Goal: Task Accomplishment & Management: Complete application form

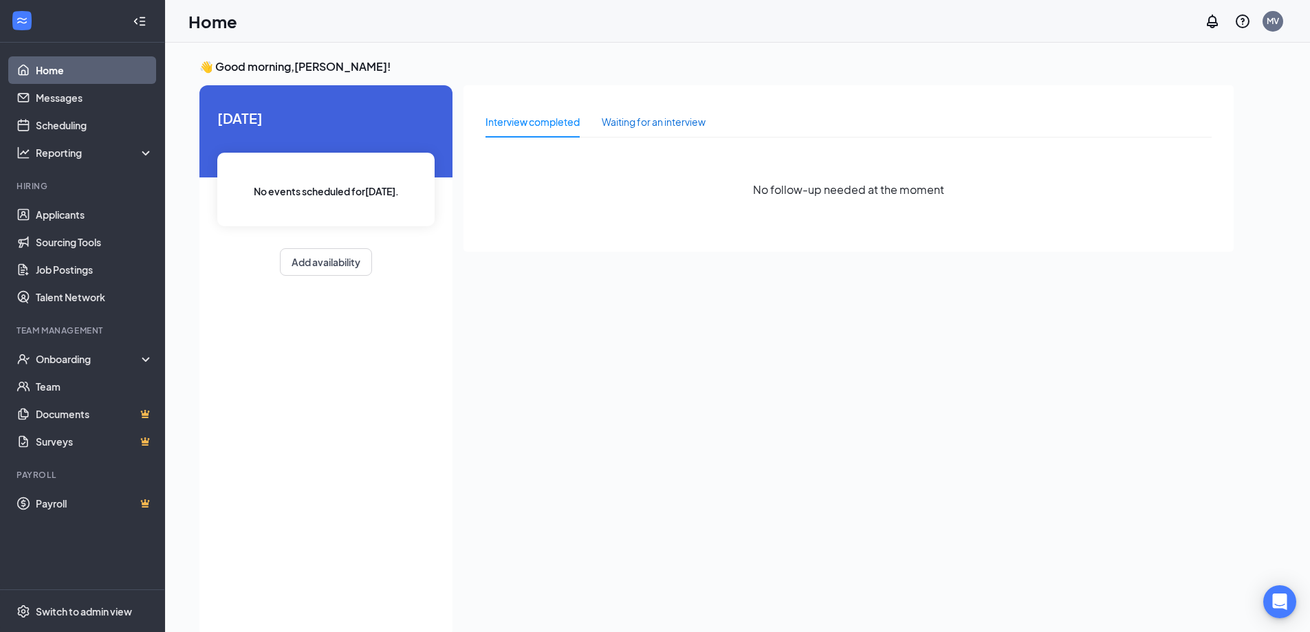
click at [662, 122] on div "Waiting for an interview" at bounding box center [654, 121] width 104 height 15
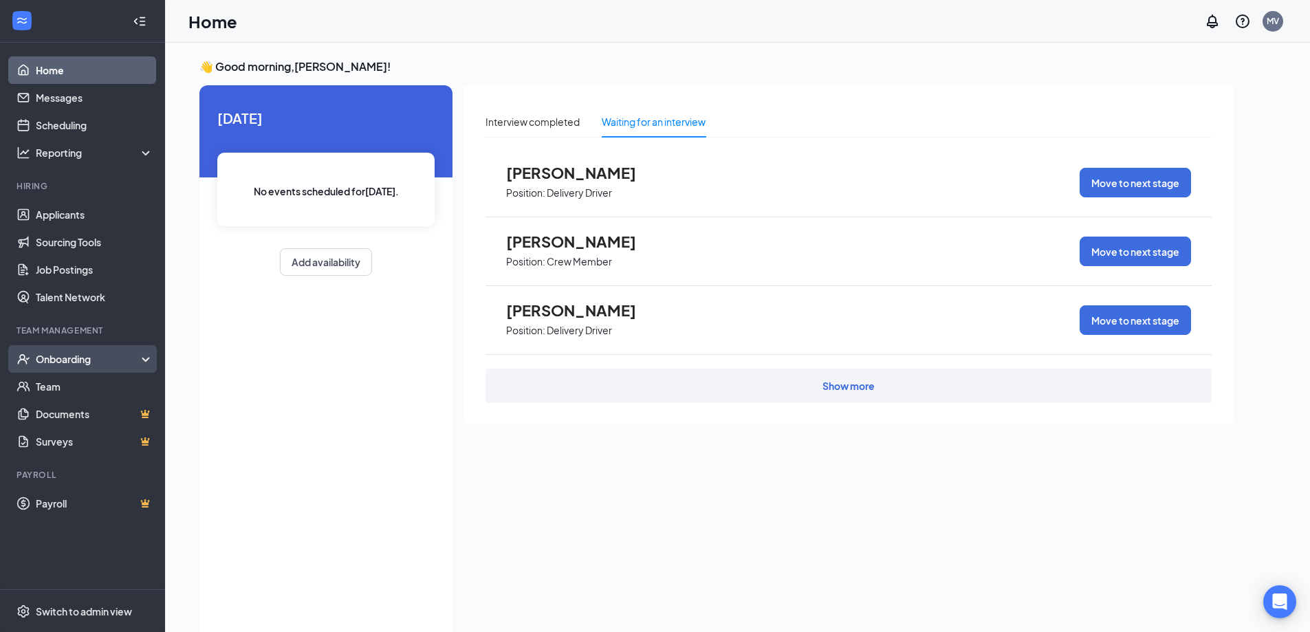
click at [56, 351] on div "Onboarding" at bounding box center [82, 359] width 165 height 28
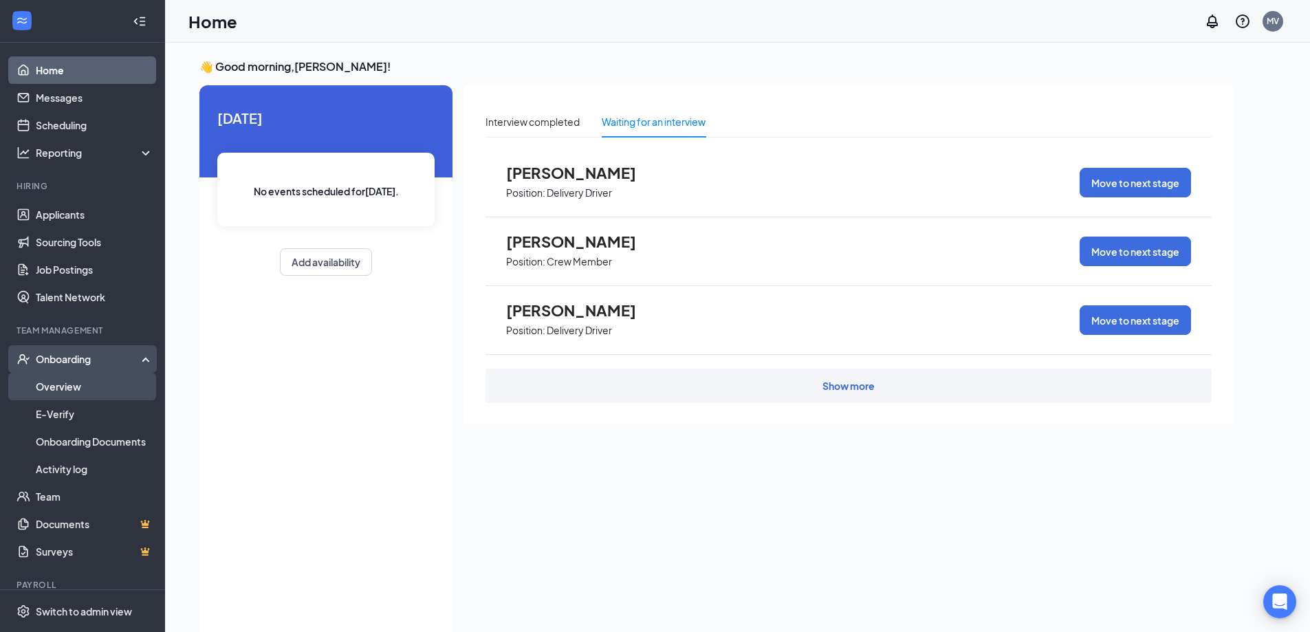
click at [56, 384] on link "Overview" at bounding box center [95, 387] width 118 height 28
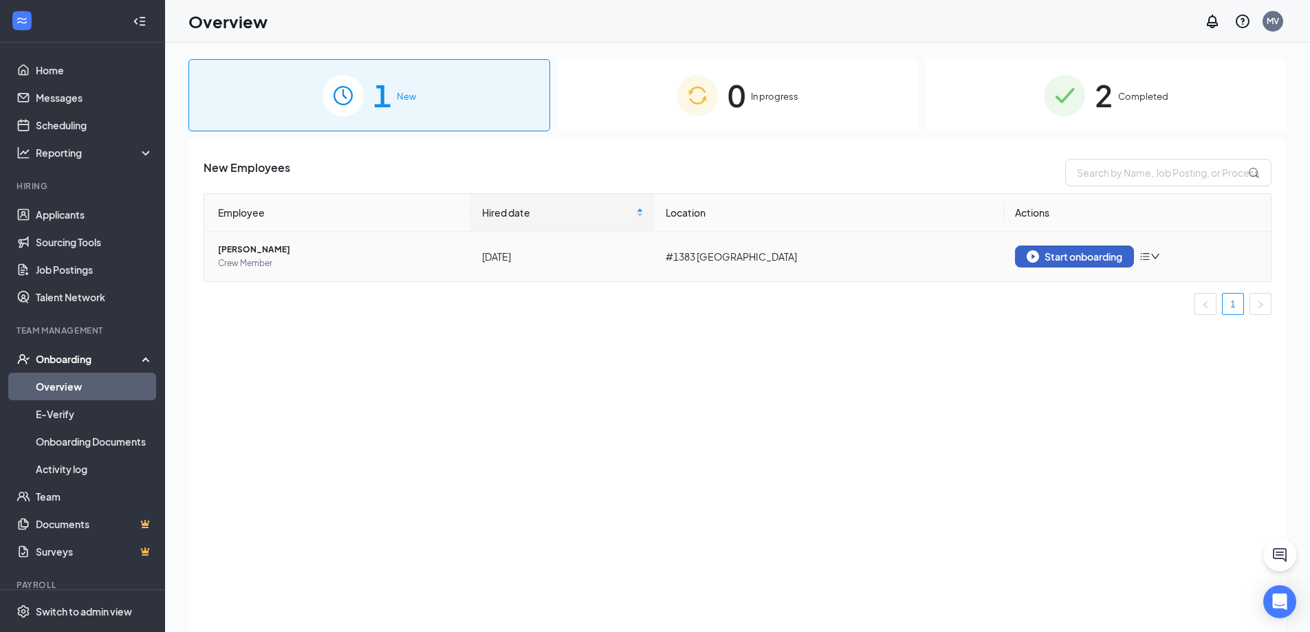
click at [1098, 260] on div "Start onboarding" at bounding box center [1075, 256] width 96 height 12
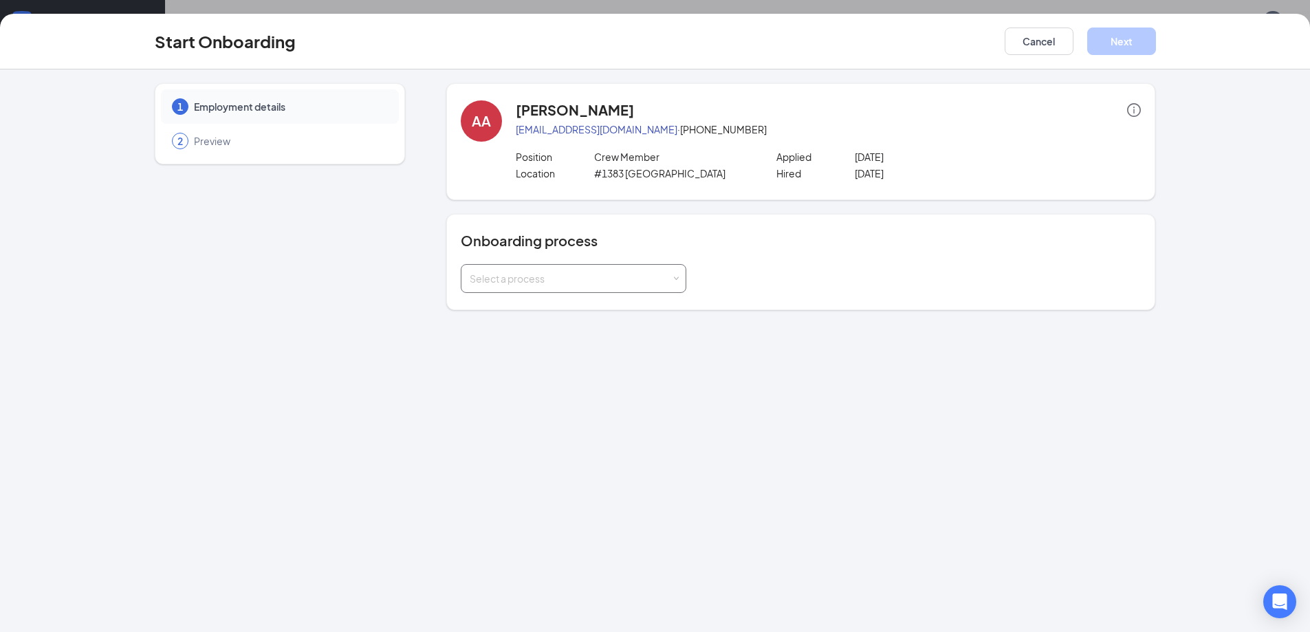
click at [584, 273] on div "Select a process" at bounding box center [571, 279] width 202 height 14
click at [547, 359] on span "Inshop Onboarding" at bounding box center [509, 357] width 87 height 12
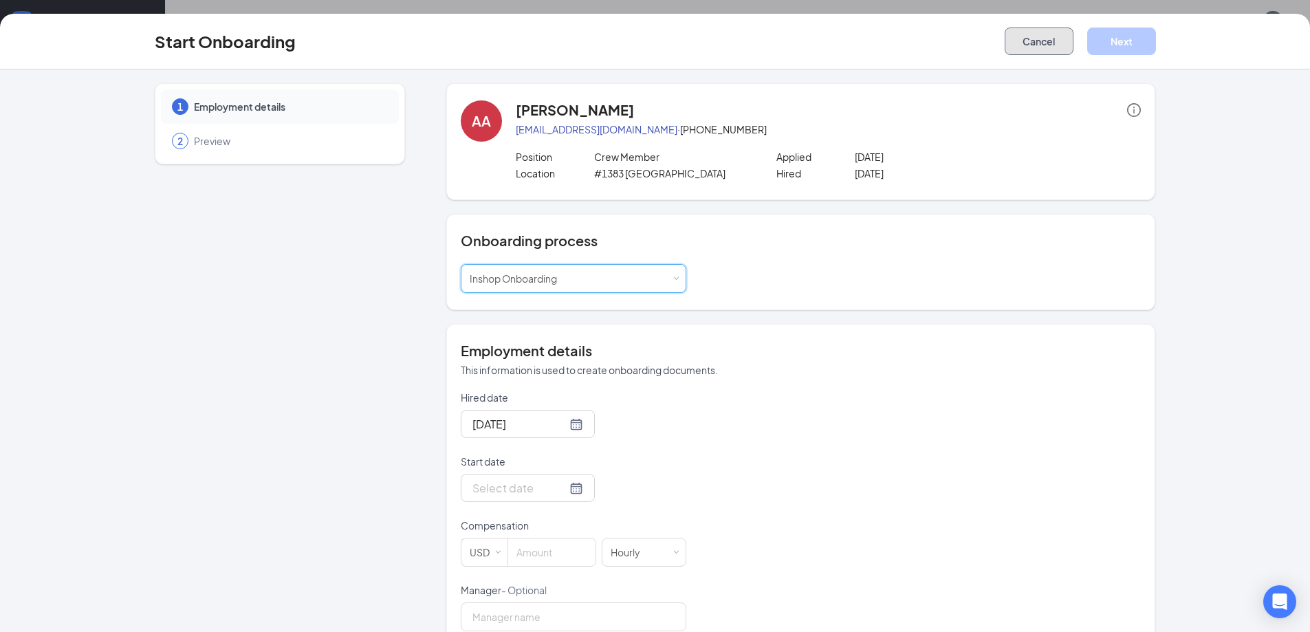
click at [1042, 45] on button "Cancel" at bounding box center [1039, 42] width 69 height 28
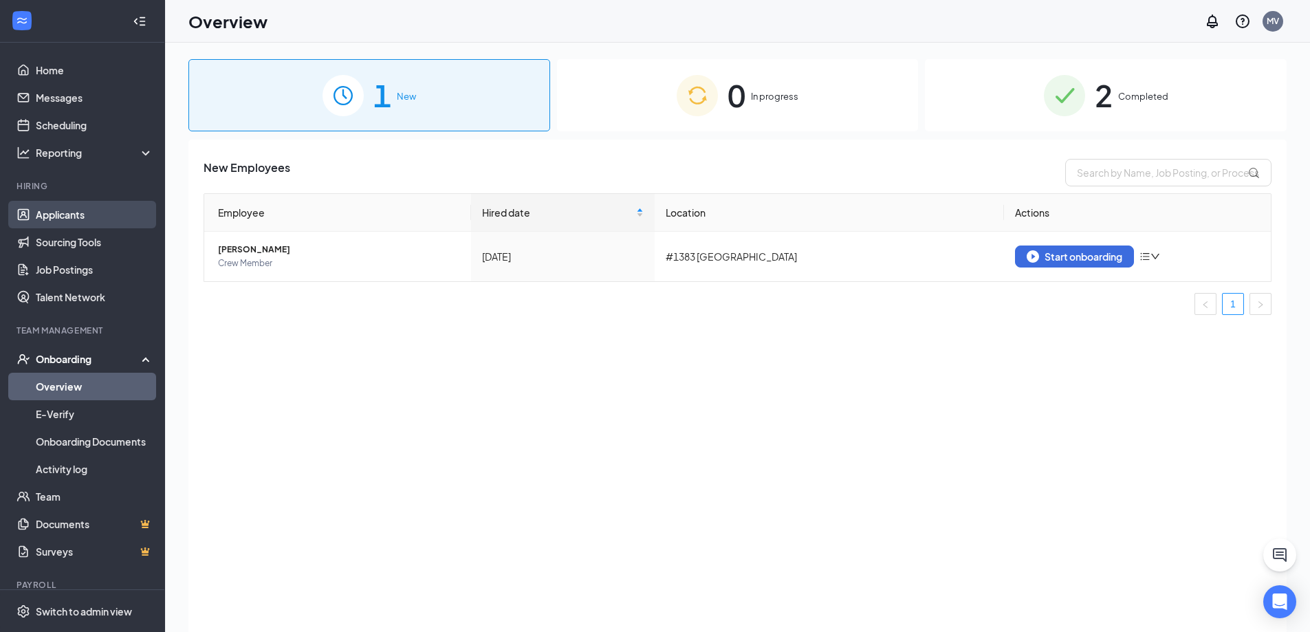
click at [85, 224] on link "Applicants" at bounding box center [95, 215] width 118 height 28
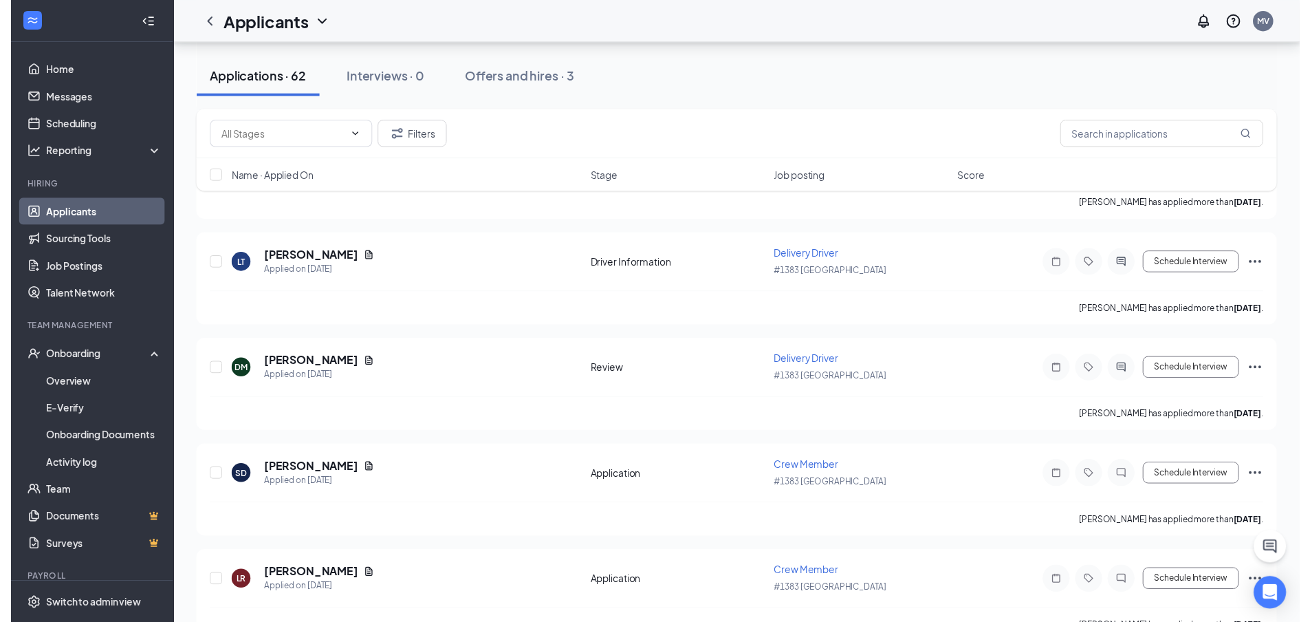
scroll to position [1445, 0]
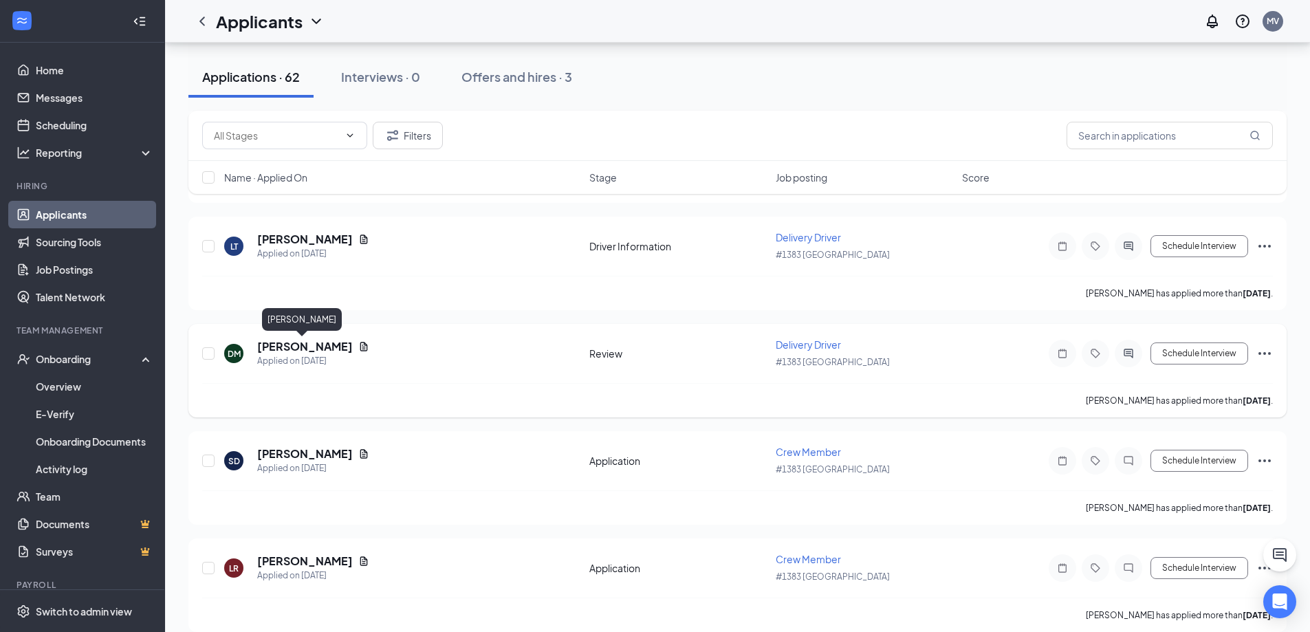
click at [316, 348] on h5 "[PERSON_NAME]" at bounding box center [305, 346] width 96 height 15
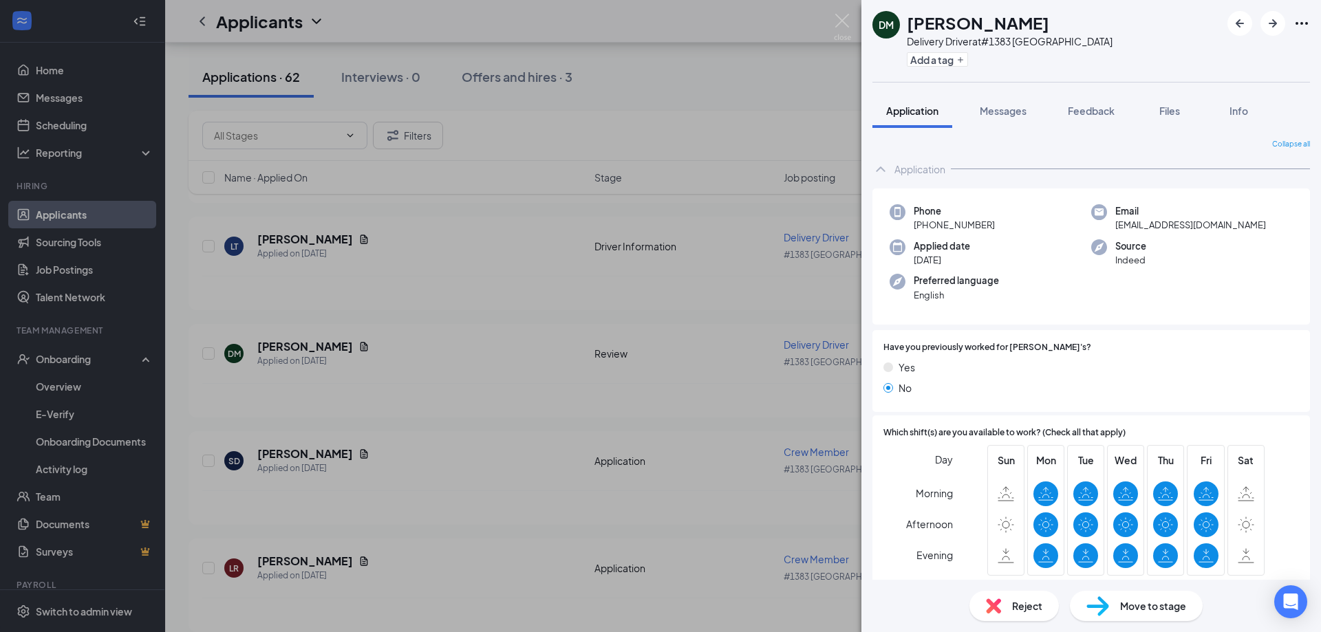
click at [1151, 605] on span "Move to stage" at bounding box center [1153, 605] width 66 height 15
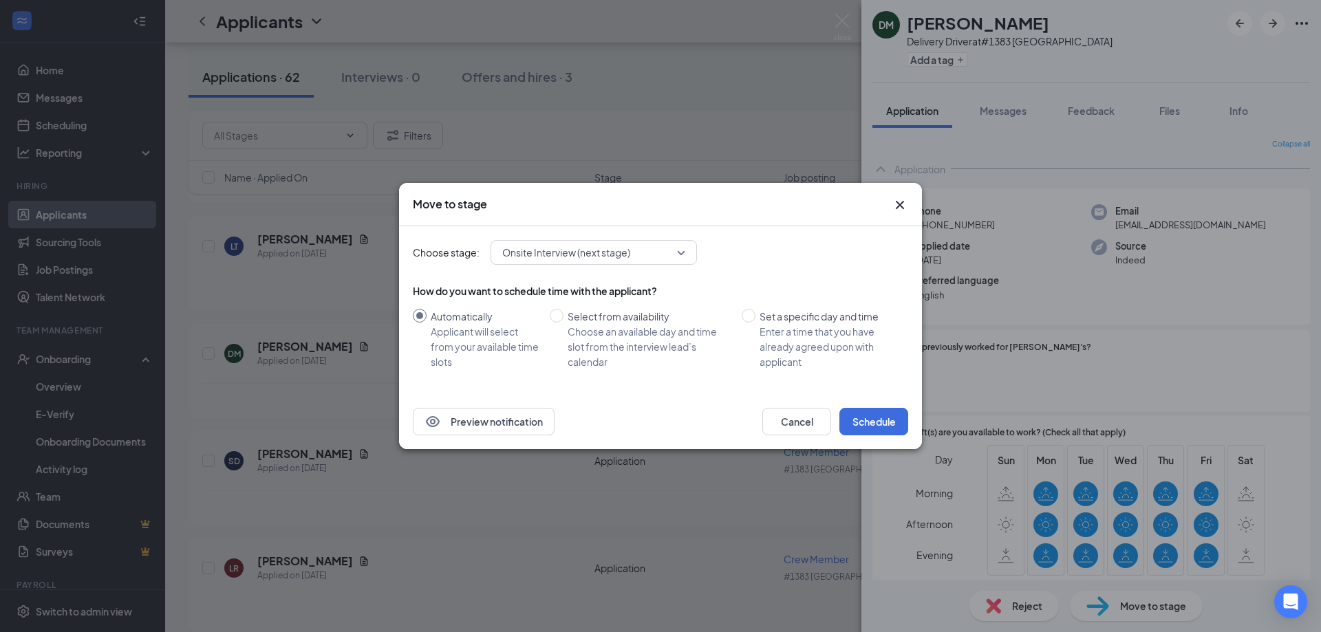
click at [608, 245] on span "Onsite Interview (next stage)" at bounding box center [566, 252] width 128 height 21
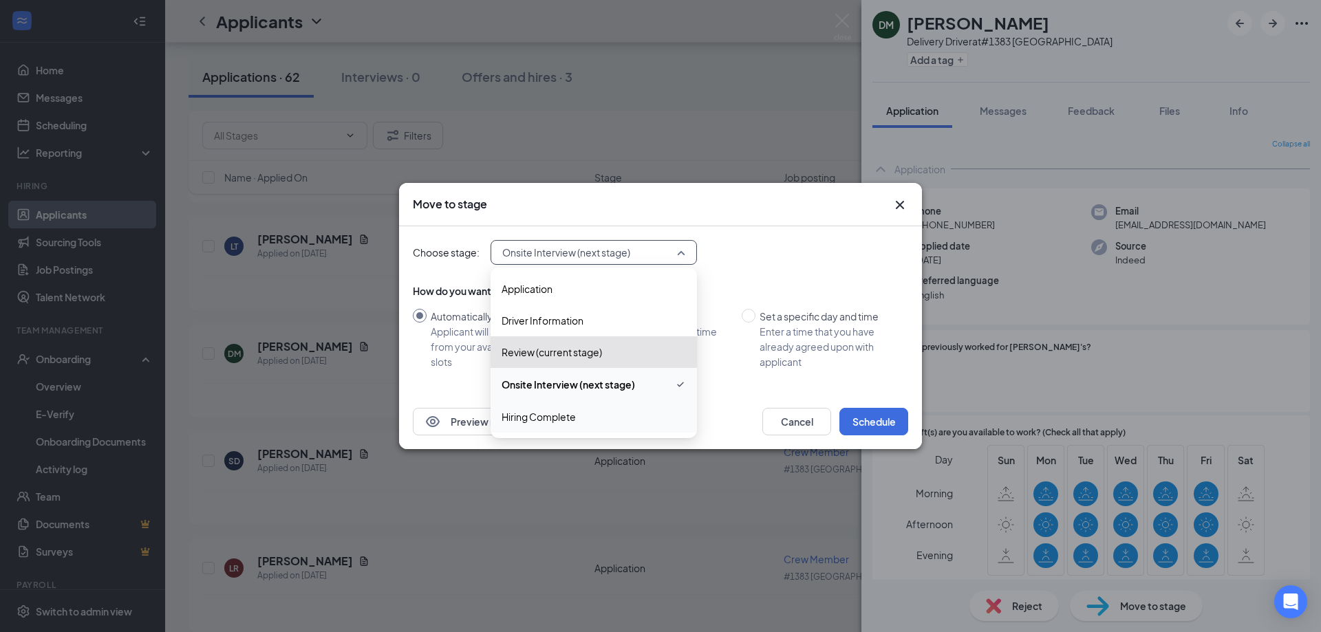
click at [588, 413] on span "Hiring Complete" at bounding box center [593, 416] width 184 height 15
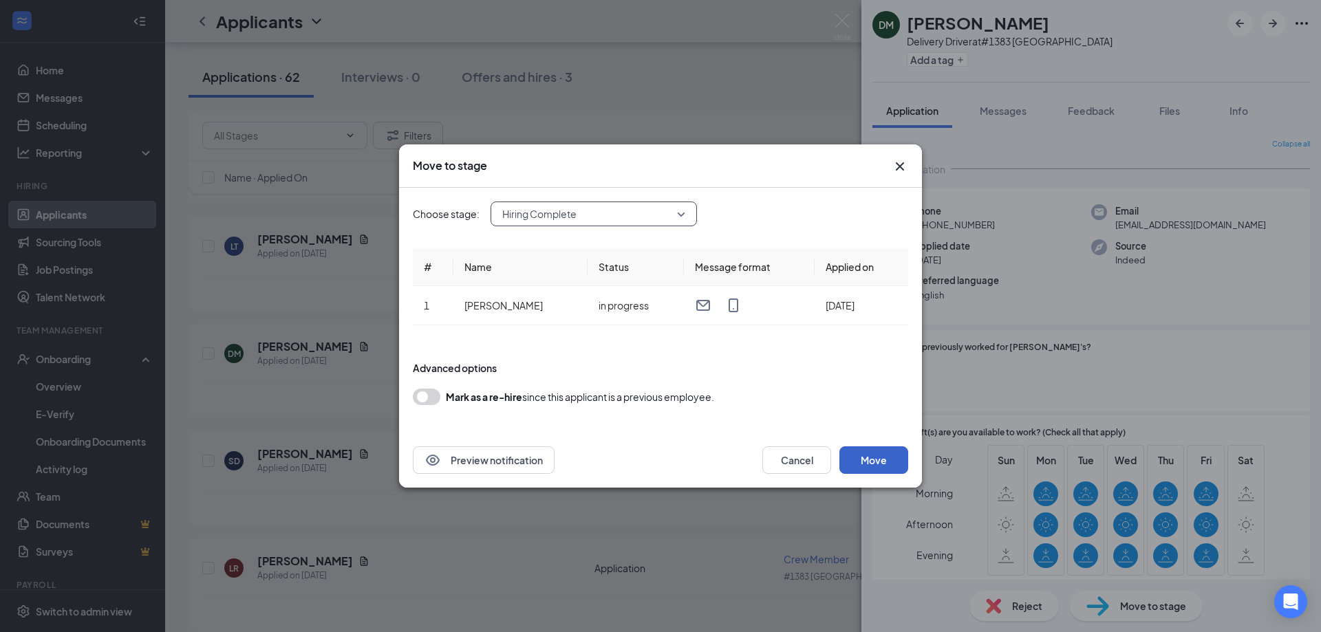
click at [897, 455] on button "Move" at bounding box center [873, 460] width 69 height 28
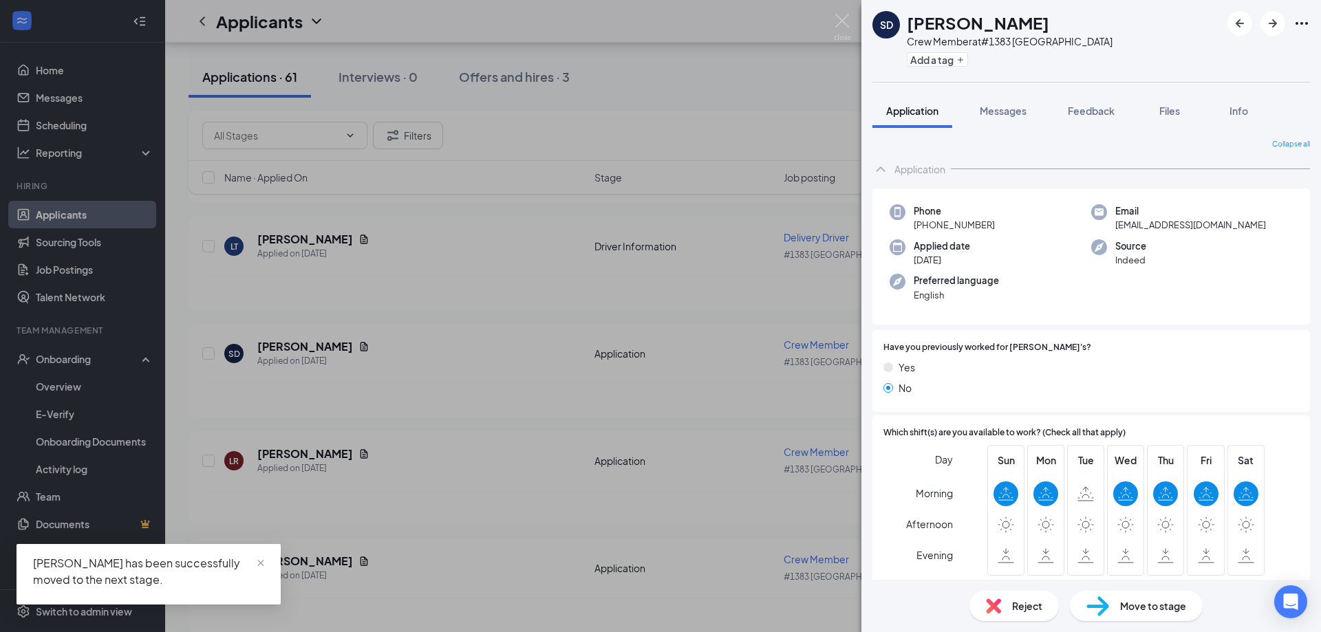
click at [88, 388] on div "SD [PERSON_NAME] Crew Member at #1383 Owosso Add a tag Application Messages Fee…" at bounding box center [660, 316] width 1321 height 632
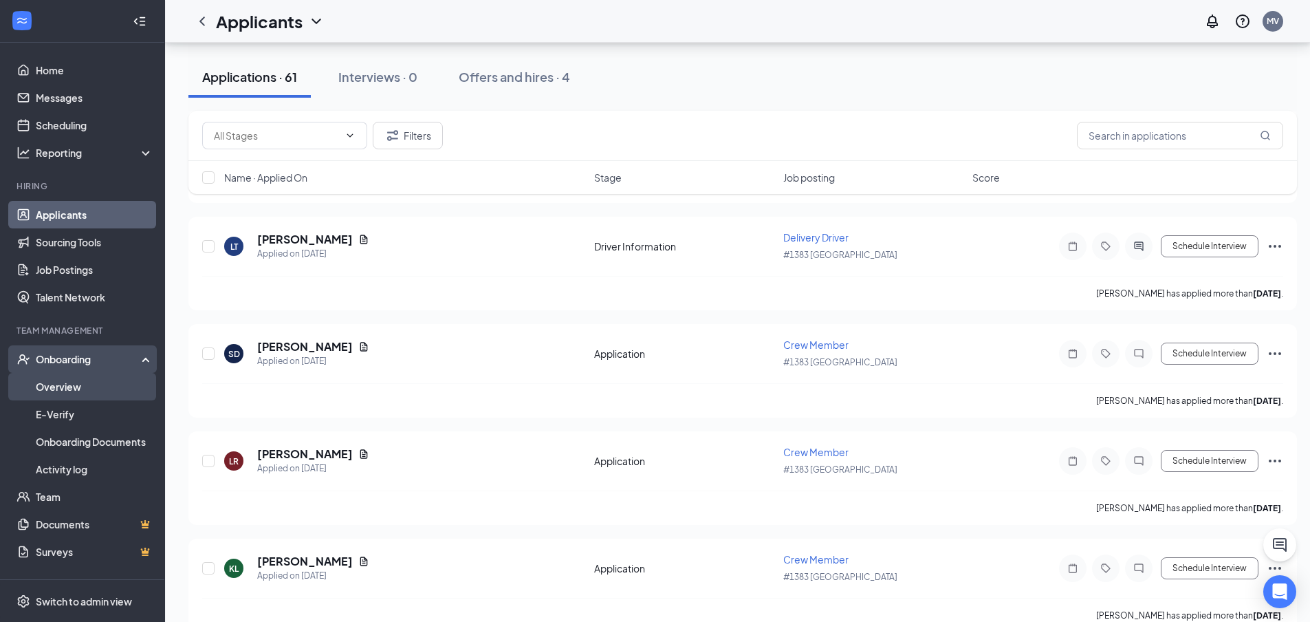
click at [110, 391] on link "Overview" at bounding box center [95, 387] width 118 height 28
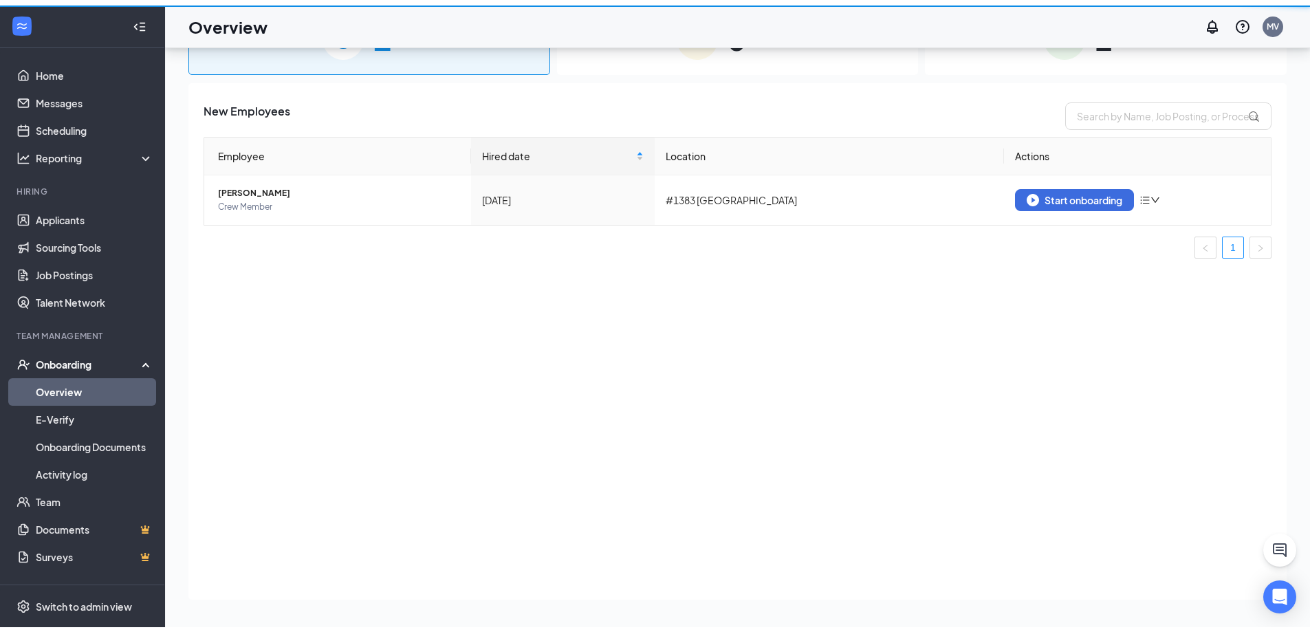
scroll to position [62, 0]
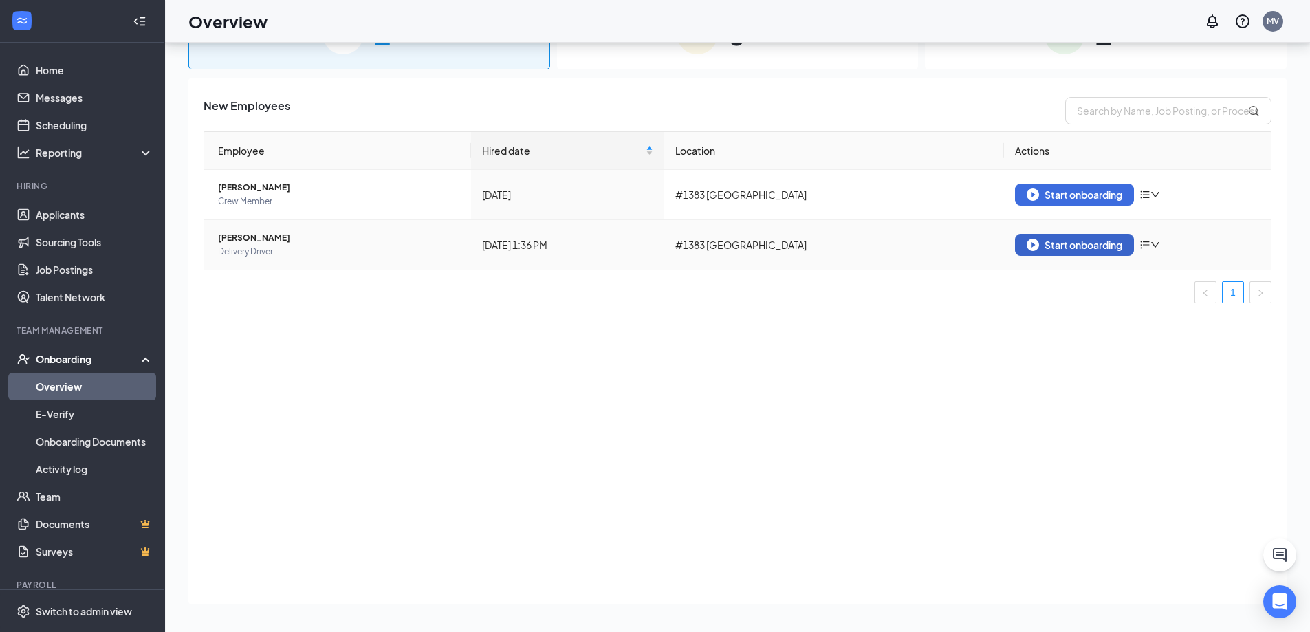
click at [1079, 239] on div "Start onboarding" at bounding box center [1075, 245] width 96 height 12
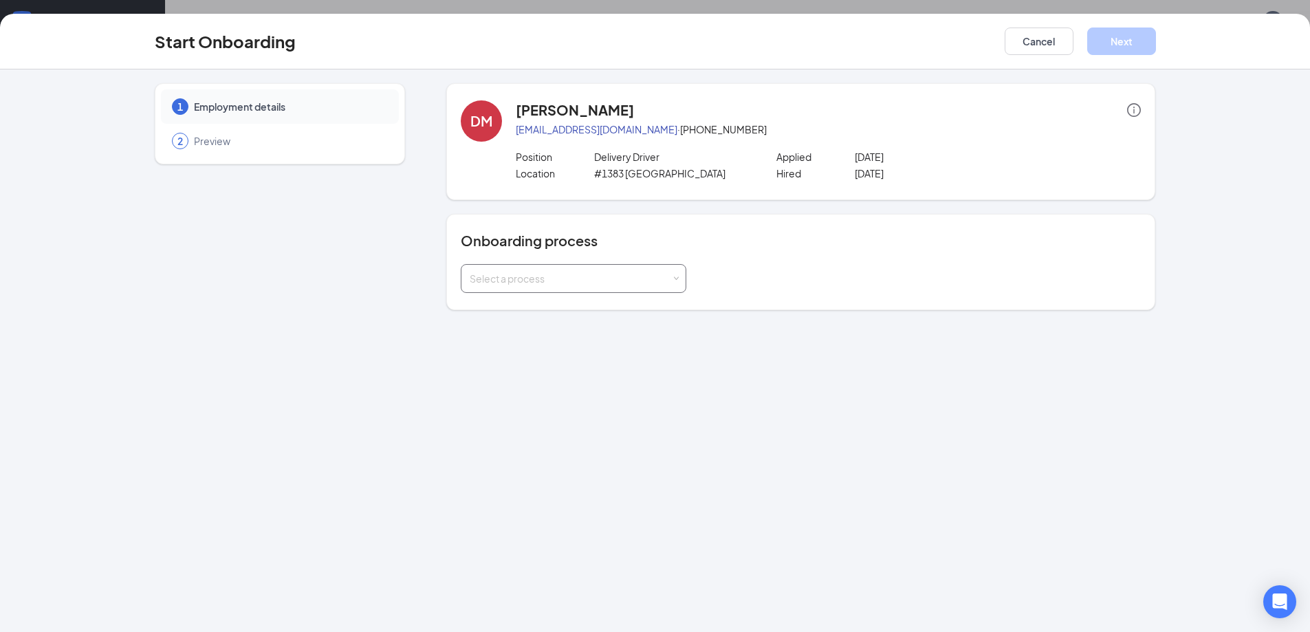
click at [479, 277] on div "Select a process" at bounding box center [571, 279] width 202 height 14
click at [501, 308] on span "Driver Onboarding" at bounding box center [507, 307] width 83 height 12
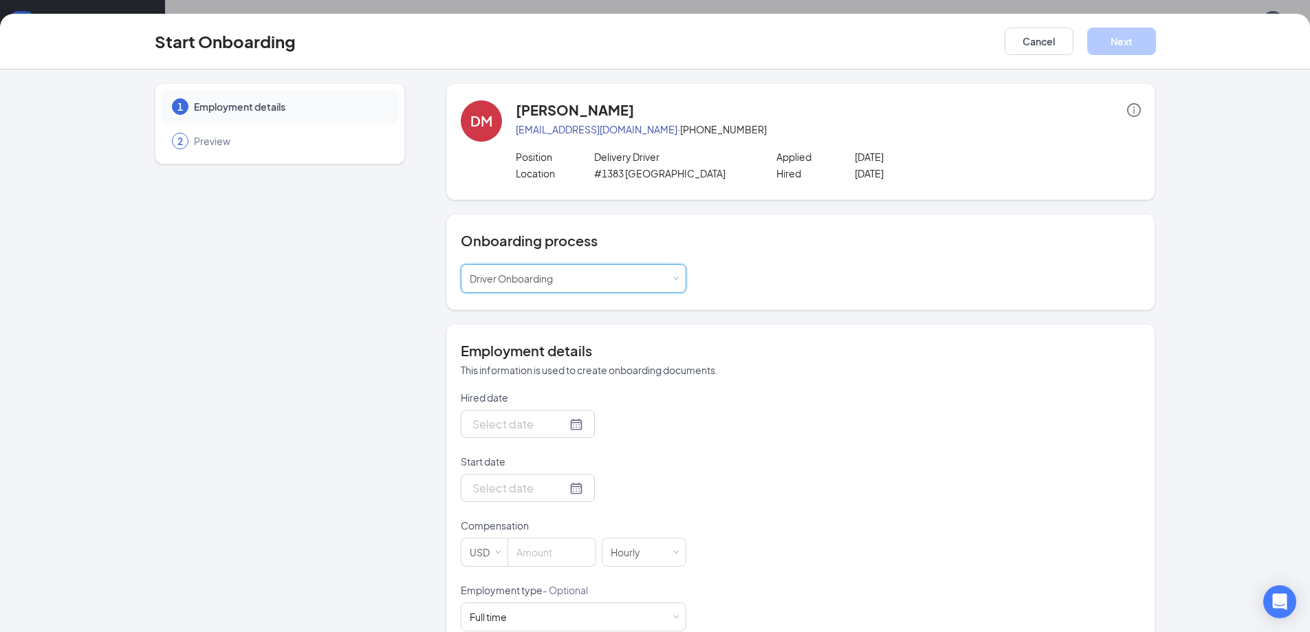
click at [561, 424] on div at bounding box center [528, 423] width 111 height 17
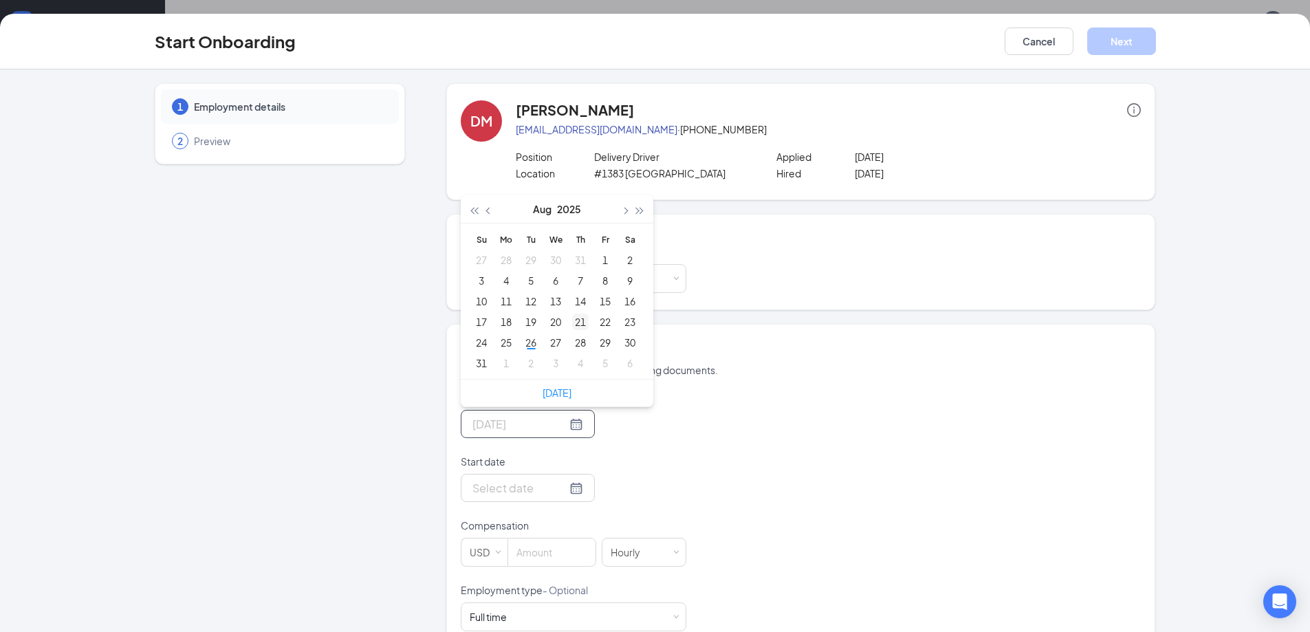
type input "[DATE]"
click at [577, 323] on div "21" at bounding box center [580, 322] width 17 height 17
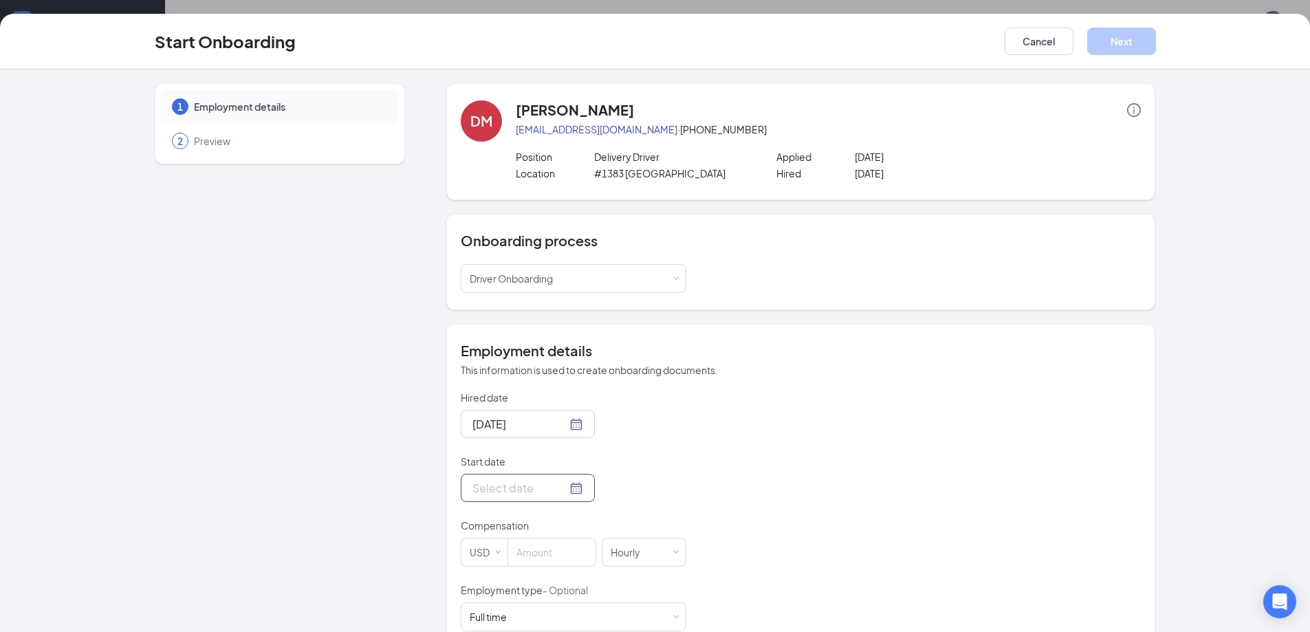
click at [561, 492] on div at bounding box center [528, 487] width 111 height 17
type input "[DATE]"
click at [523, 409] on div "26" at bounding box center [531, 406] width 17 height 17
click at [549, 558] on input at bounding box center [551, 553] width 87 height 28
type input "8"
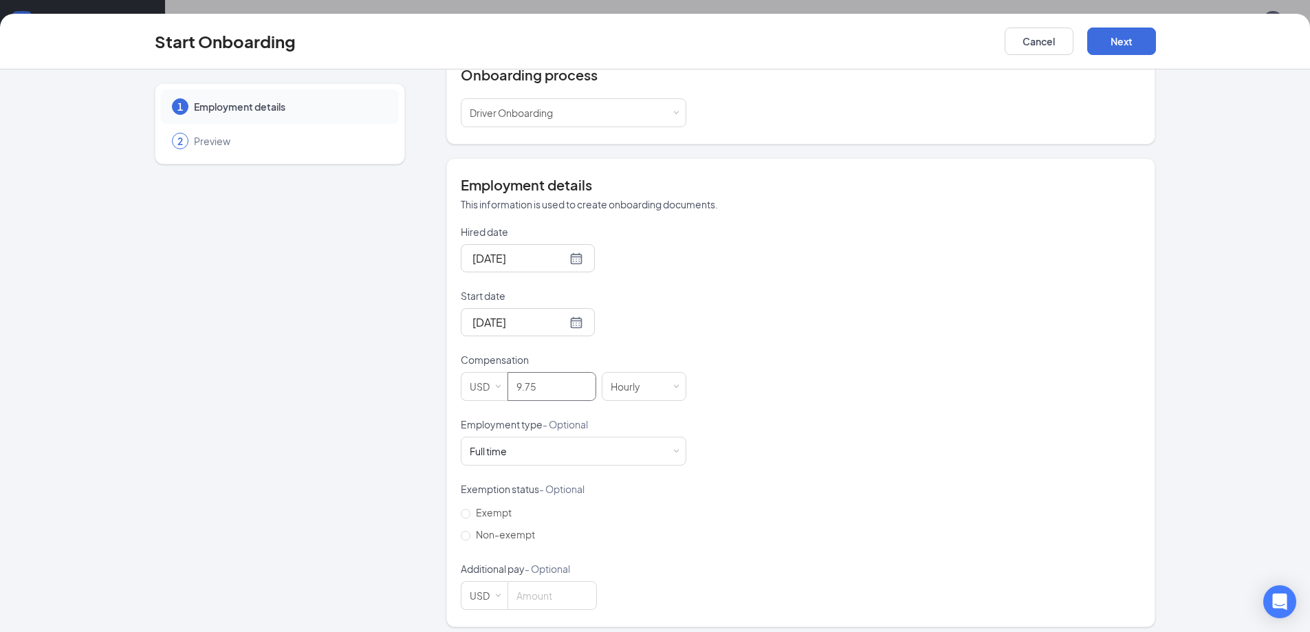
scroll to position [175, 0]
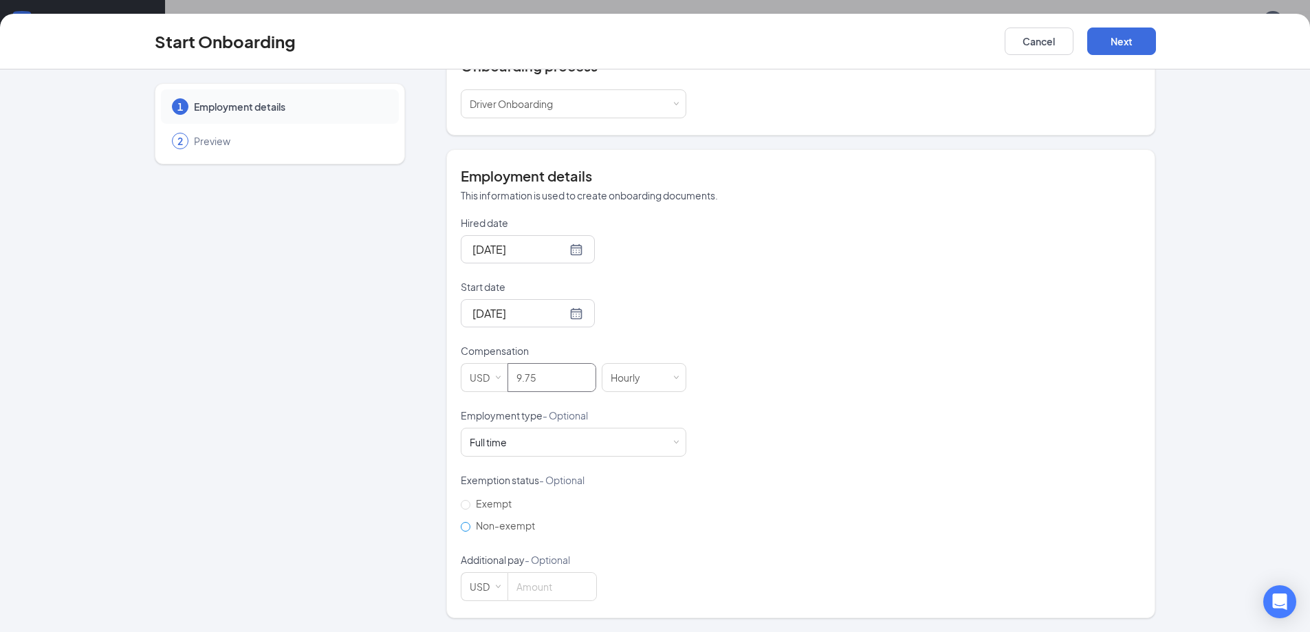
type input "9.75"
click at [472, 530] on span "Non-exempt" at bounding box center [506, 525] width 70 height 12
click at [471, 530] on input "Non-exempt" at bounding box center [466, 527] width 10 height 10
radio input "true"
click at [1116, 38] on button "Next" at bounding box center [1122, 42] width 69 height 28
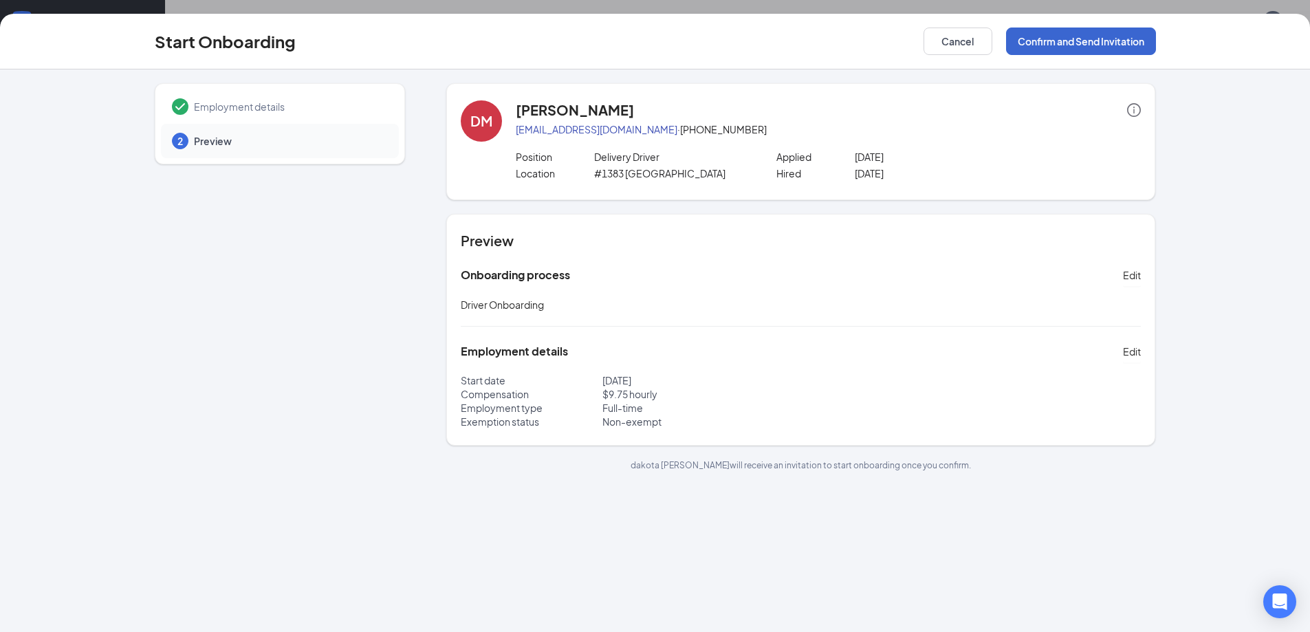
scroll to position [0, 0]
click at [1089, 34] on button "Confirm and Send Invitation" at bounding box center [1081, 42] width 150 height 28
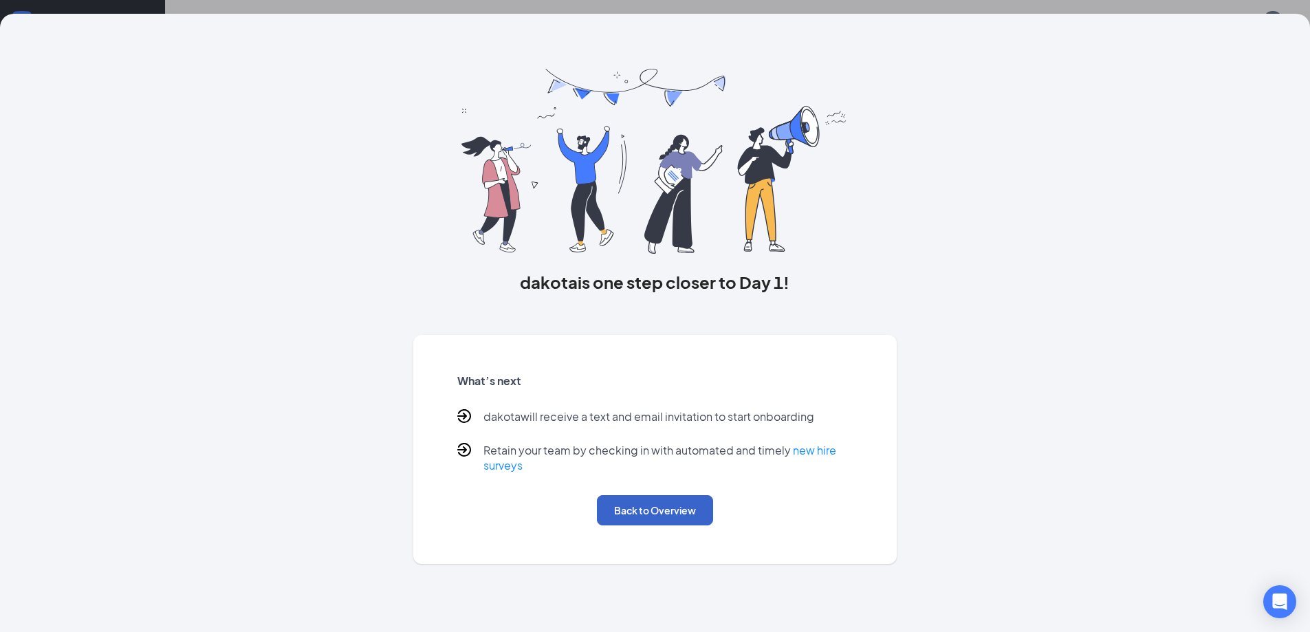
click at [689, 515] on button "Back to Overview" at bounding box center [655, 510] width 116 height 30
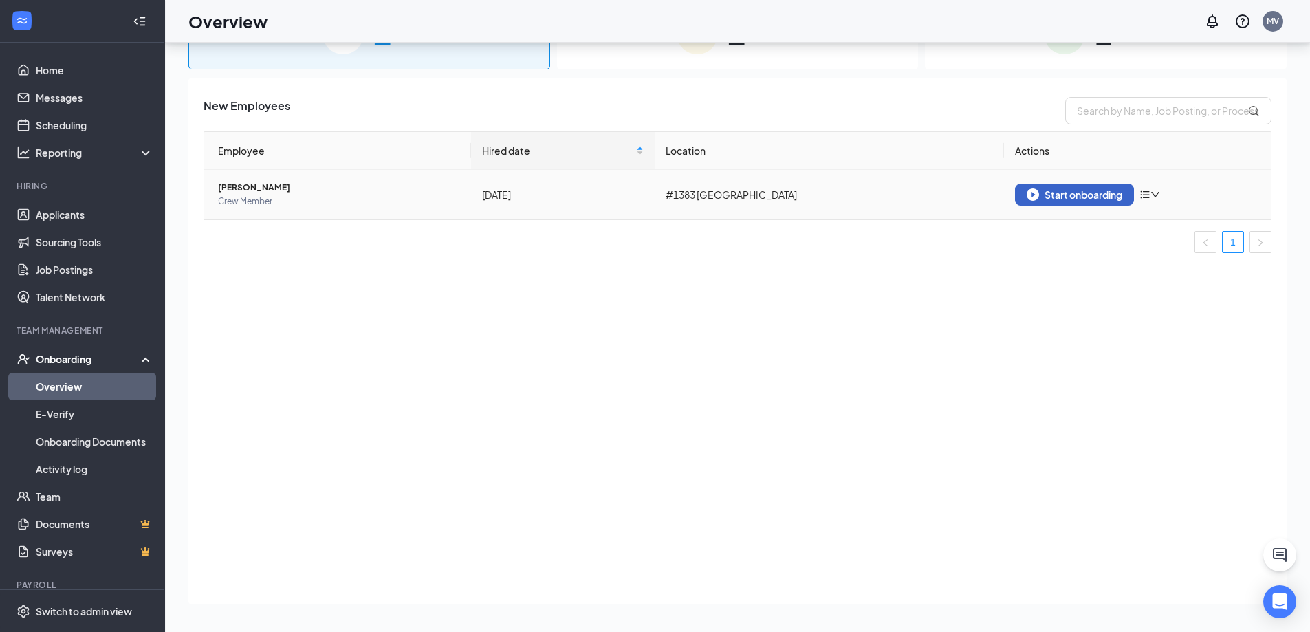
click at [1048, 193] on div "Start onboarding" at bounding box center [1075, 194] width 96 height 12
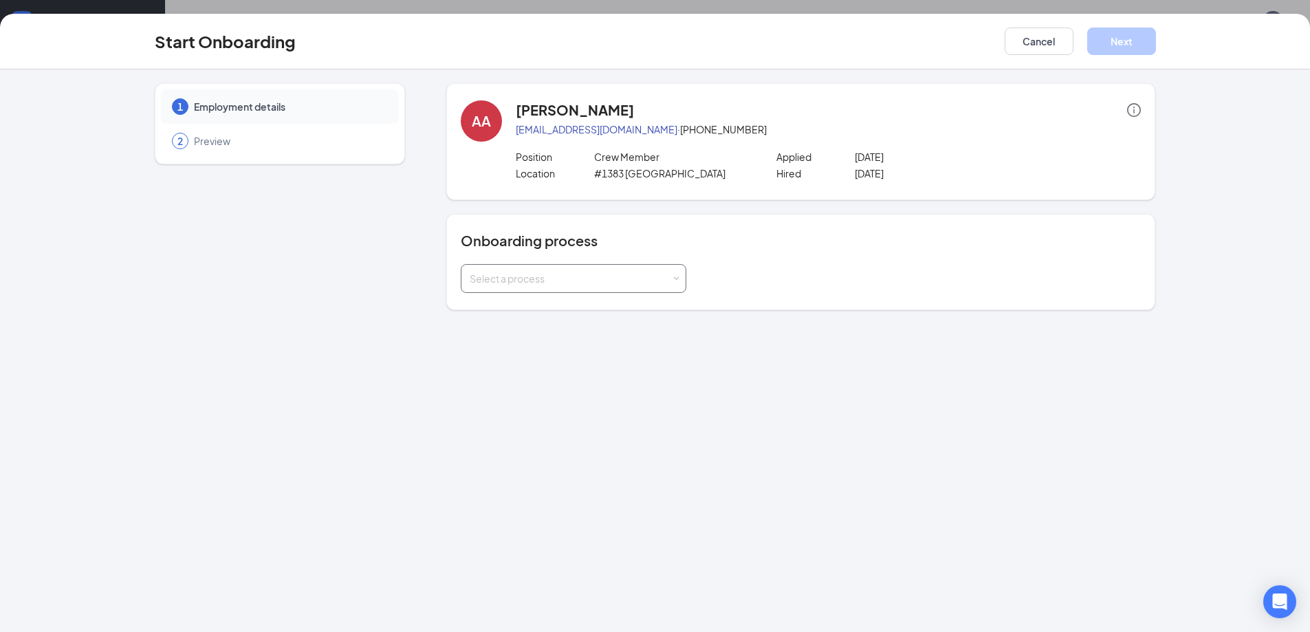
click at [552, 285] on div "Select a process" at bounding box center [571, 279] width 202 height 14
click at [536, 356] on span "Inshop Onboarding" at bounding box center [509, 357] width 87 height 12
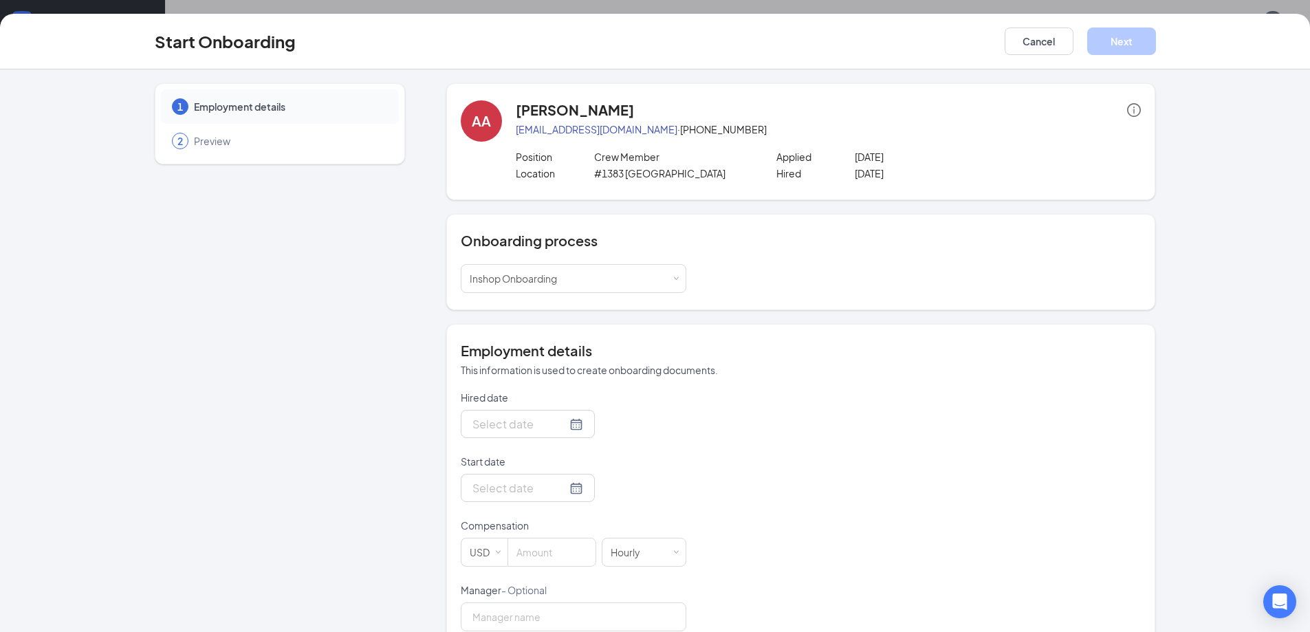
click at [560, 424] on div at bounding box center [528, 423] width 111 height 17
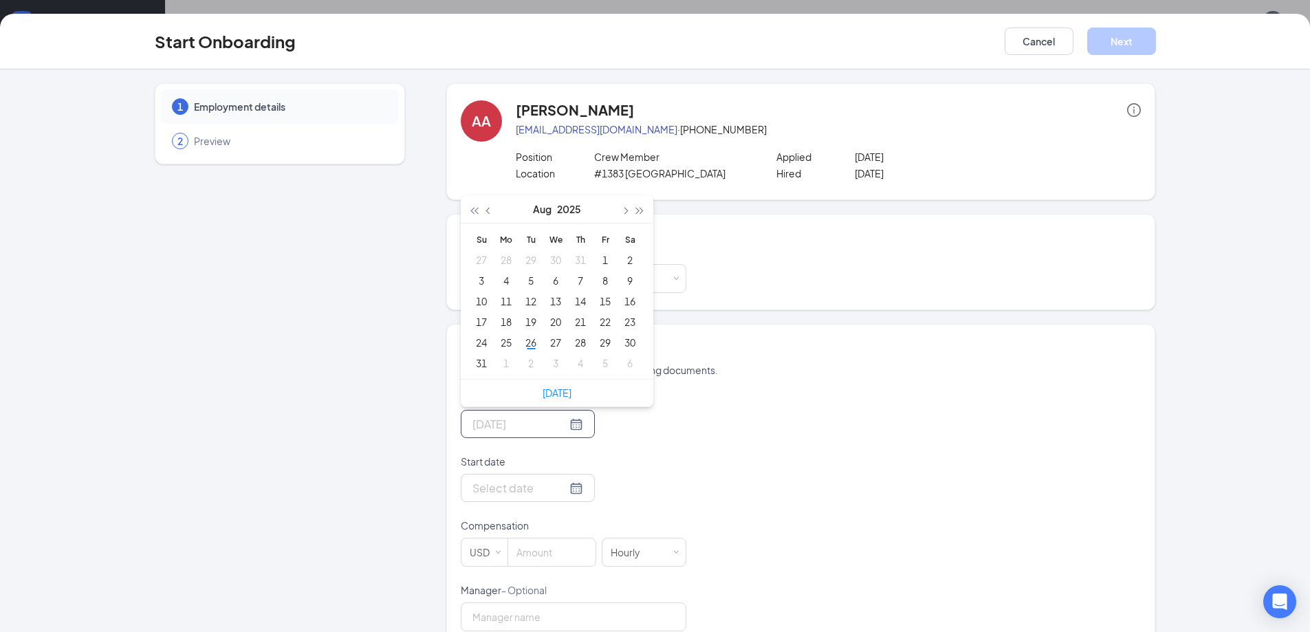
type input "[DATE]"
click at [597, 283] on div "8" at bounding box center [605, 280] width 17 height 17
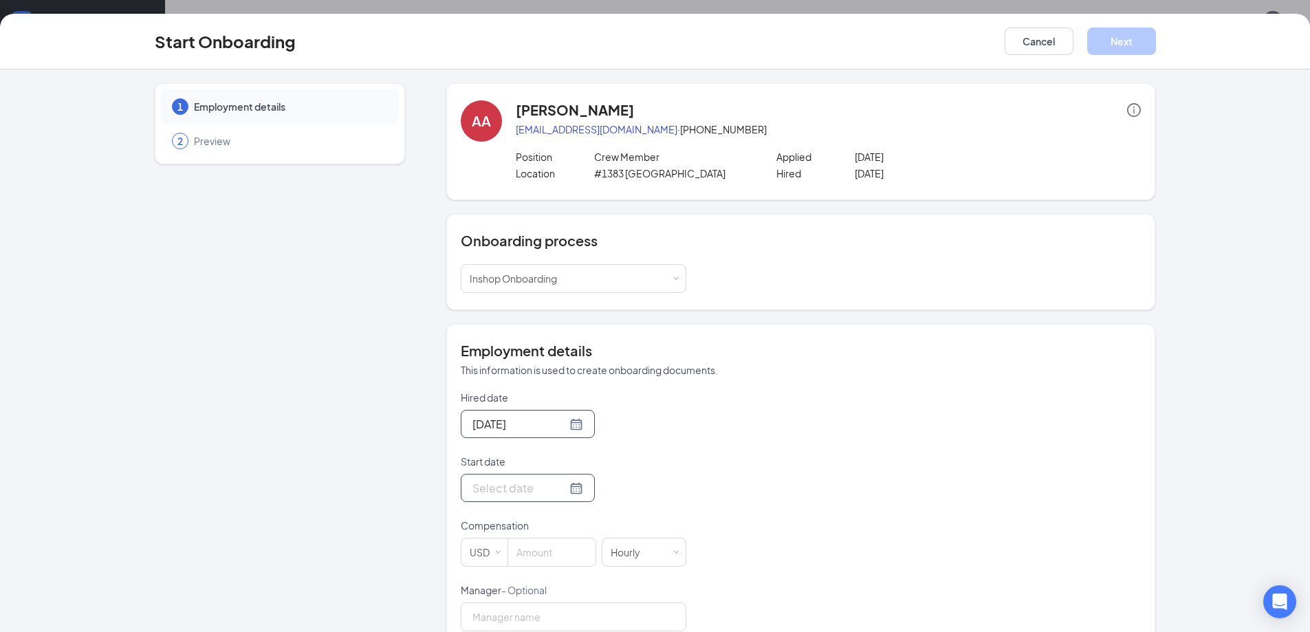
click at [558, 489] on div at bounding box center [528, 487] width 111 height 17
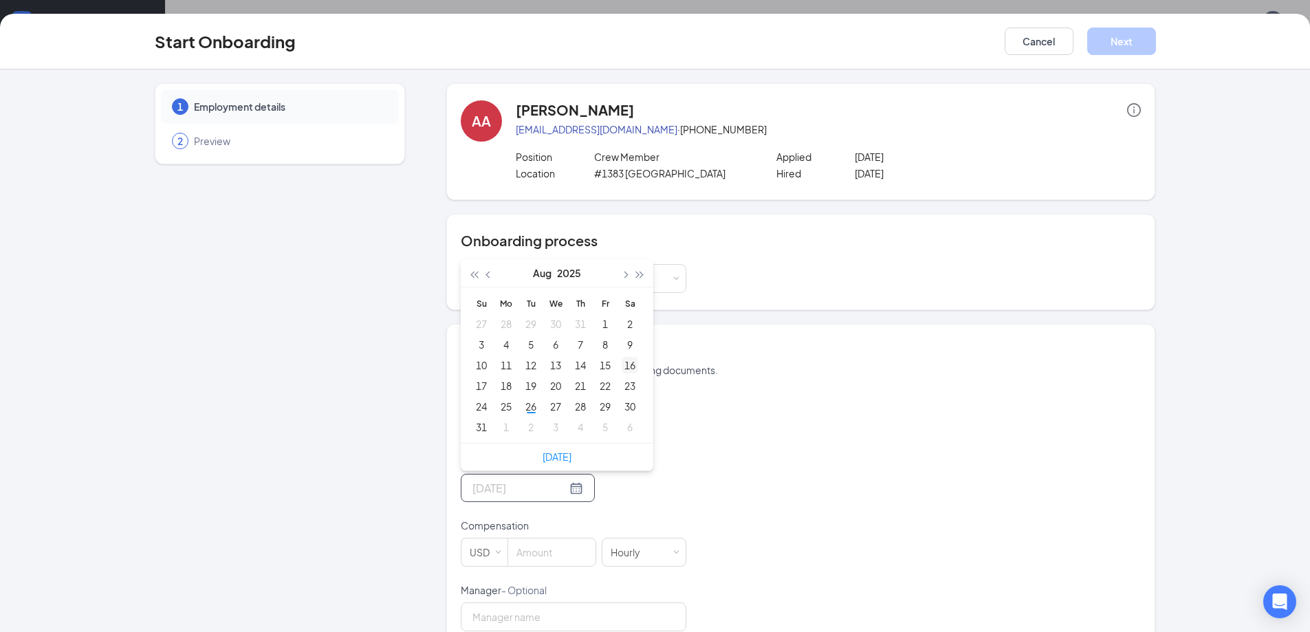
type input "[DATE]"
click at [624, 365] on div "16" at bounding box center [630, 365] width 17 height 17
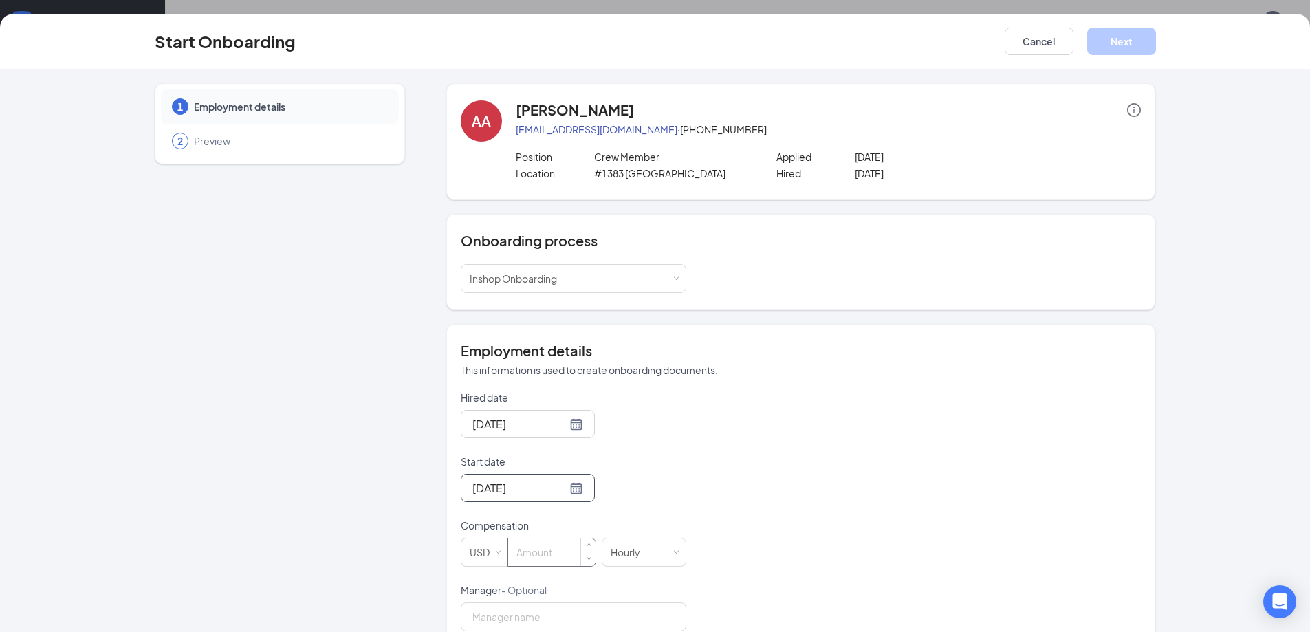
click at [521, 552] on input at bounding box center [551, 553] width 87 height 28
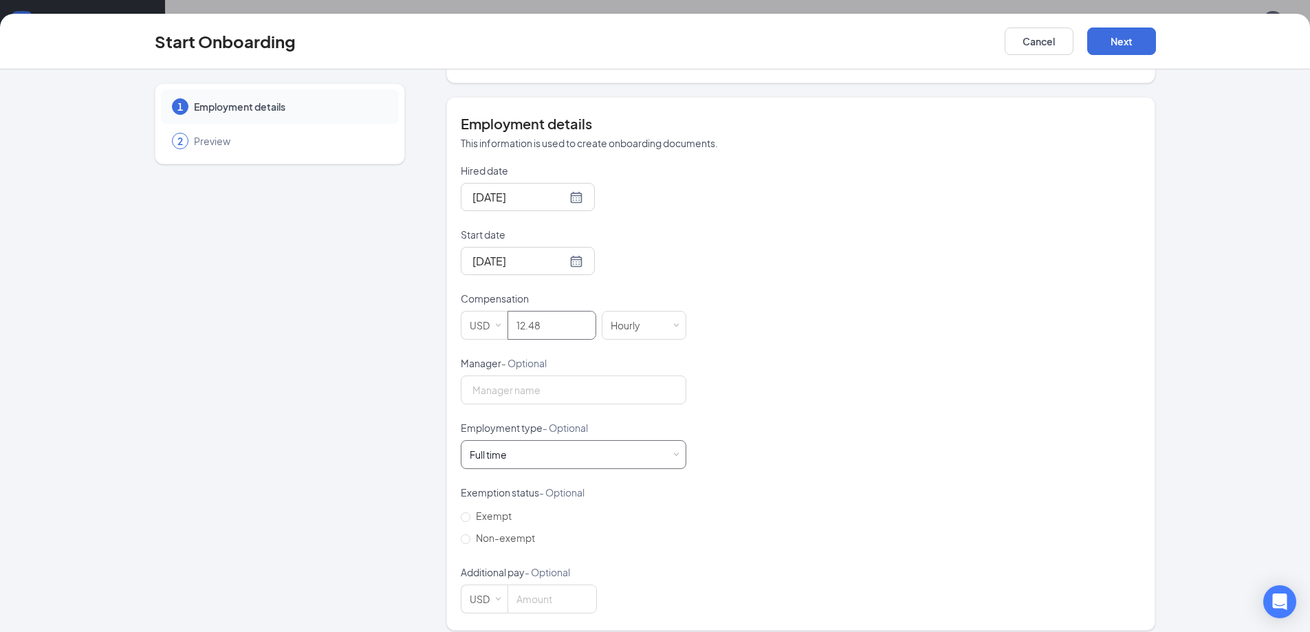
scroll to position [239, 0]
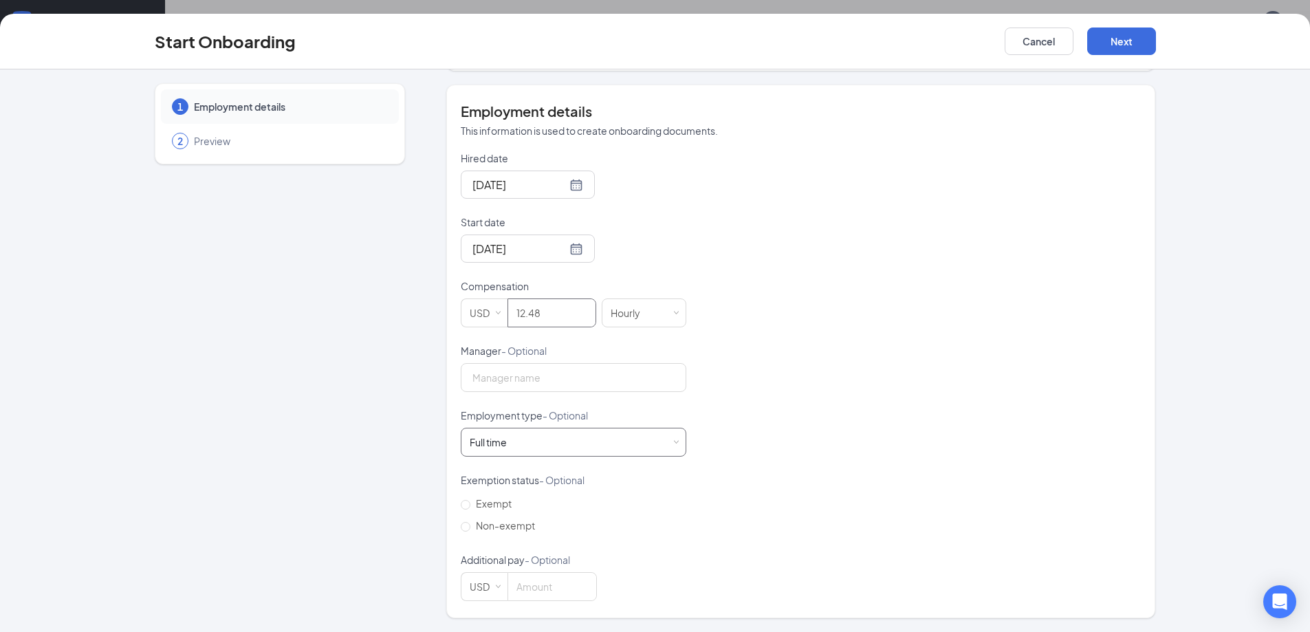
type input "12.48"
click at [520, 445] on div "Full time Works 30+ hours per week and is reasonably expected to work" at bounding box center [574, 443] width 208 height 28
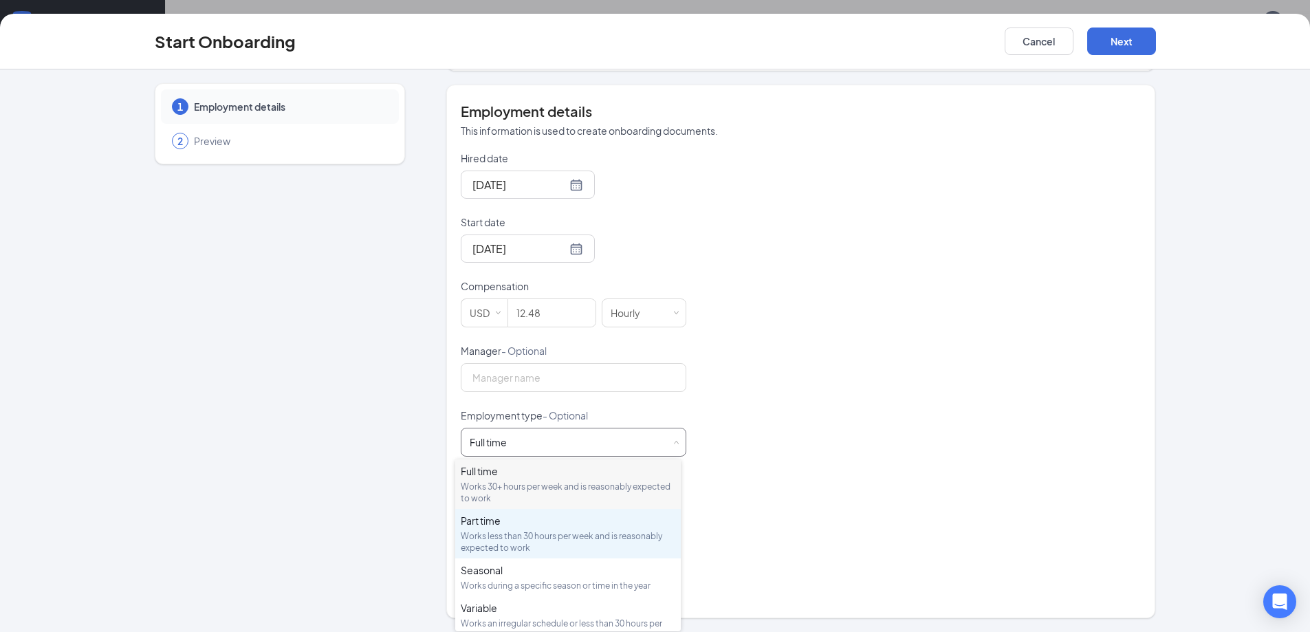
click at [520, 530] on div "Part time Works less than 30 hours per week and is reasonably expected to work" at bounding box center [568, 534] width 215 height 40
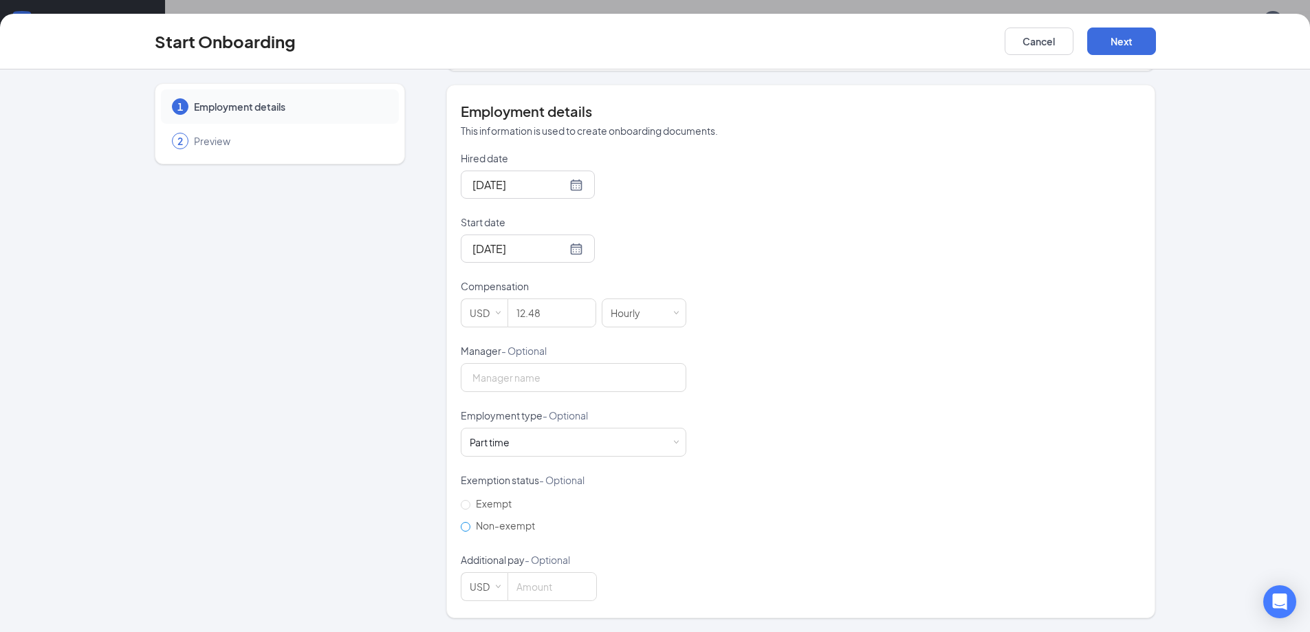
click at [484, 528] on span "Non-exempt" at bounding box center [506, 525] width 70 height 12
click at [471, 528] on input "Non-exempt" at bounding box center [466, 527] width 10 height 10
radio input "true"
click at [1141, 47] on button "Next" at bounding box center [1122, 42] width 69 height 28
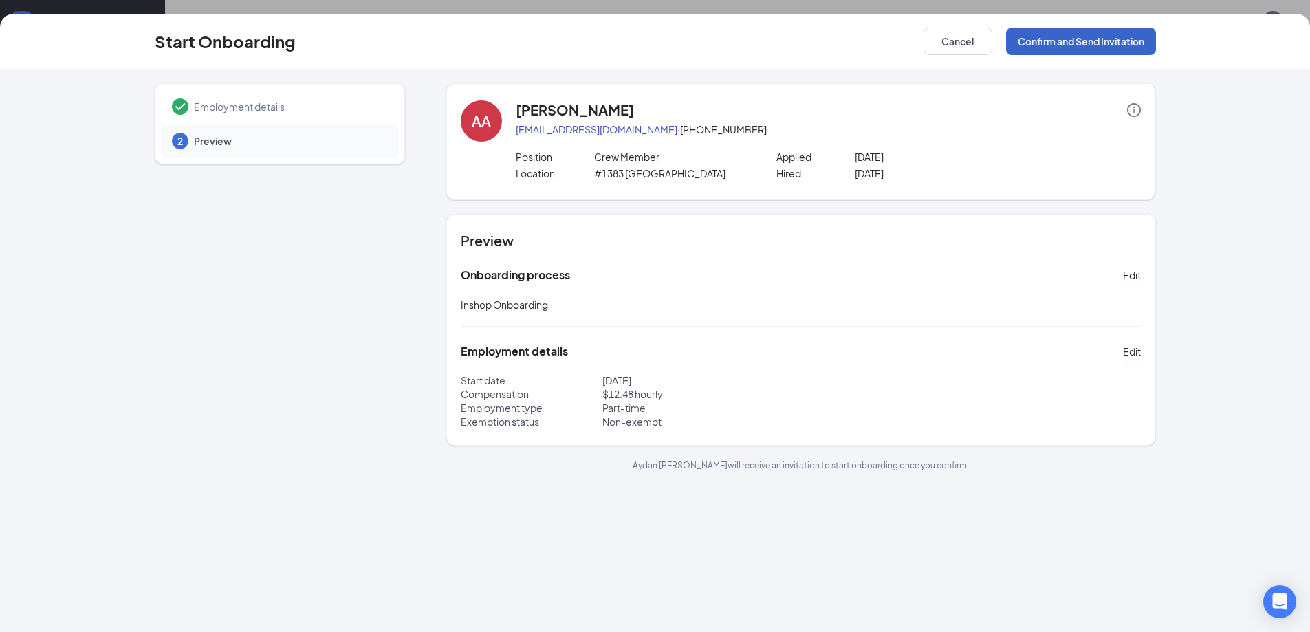
click at [1062, 43] on button "Confirm and Send Invitation" at bounding box center [1081, 42] width 150 height 28
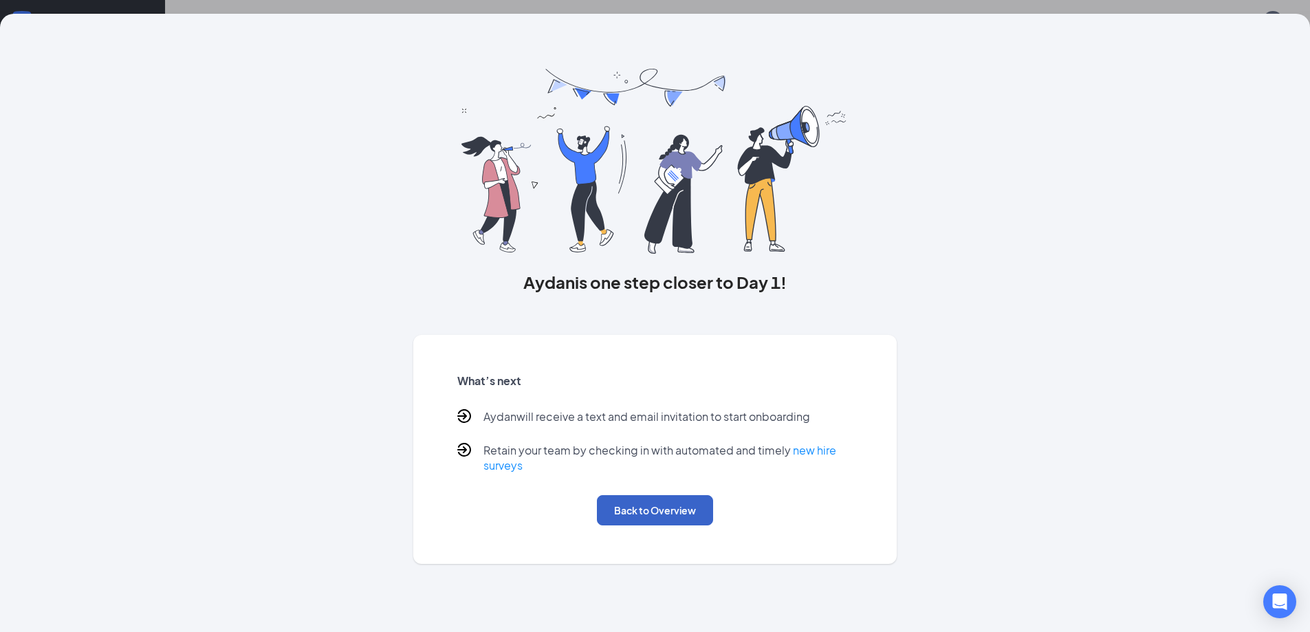
click at [709, 524] on button "Back to Overview" at bounding box center [655, 510] width 116 height 30
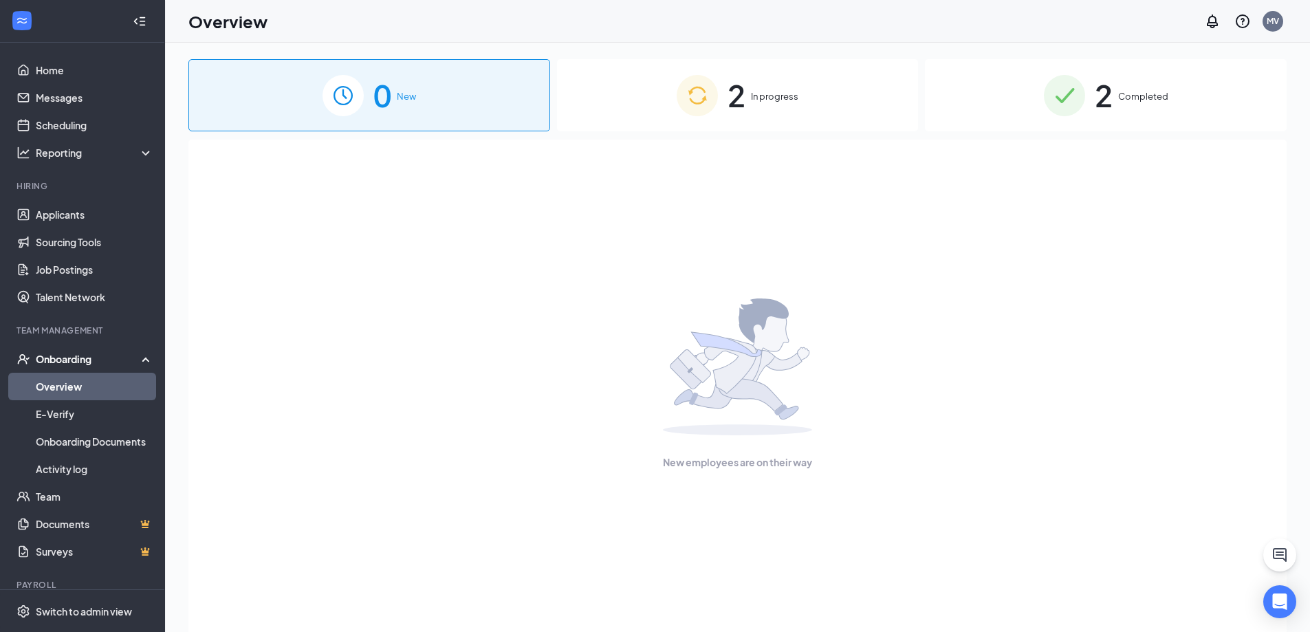
click at [751, 99] on span "In progress" at bounding box center [774, 96] width 47 height 14
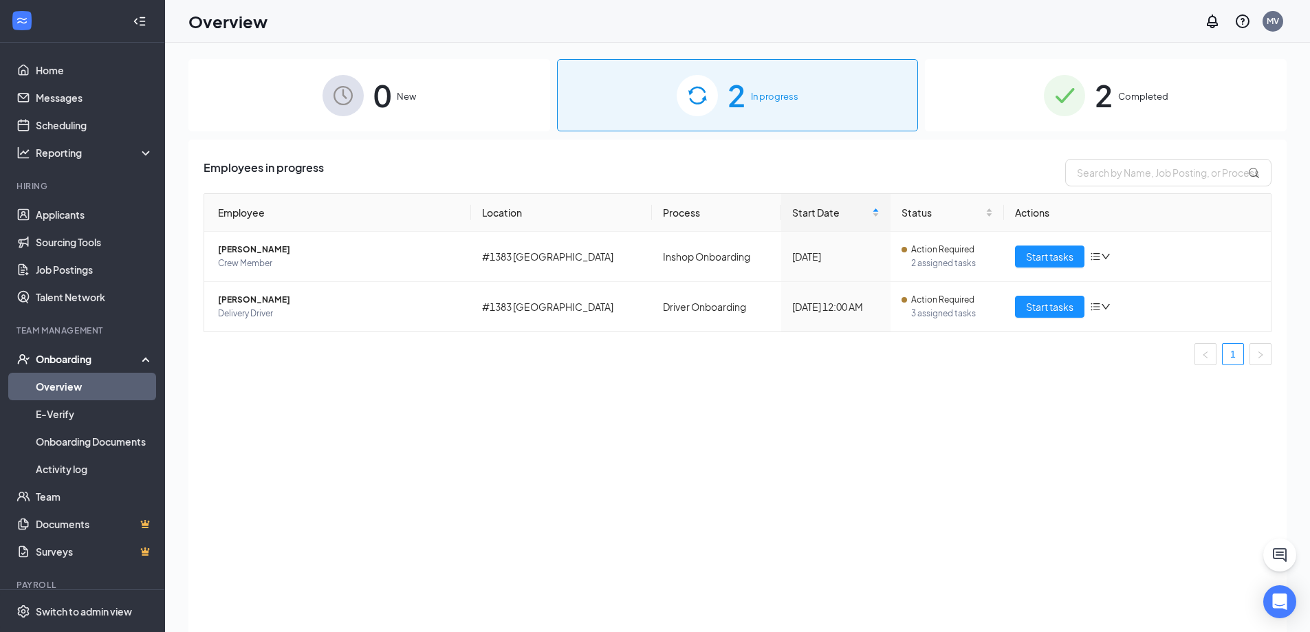
click at [1097, 105] on span "2" at bounding box center [1104, 95] width 18 height 47
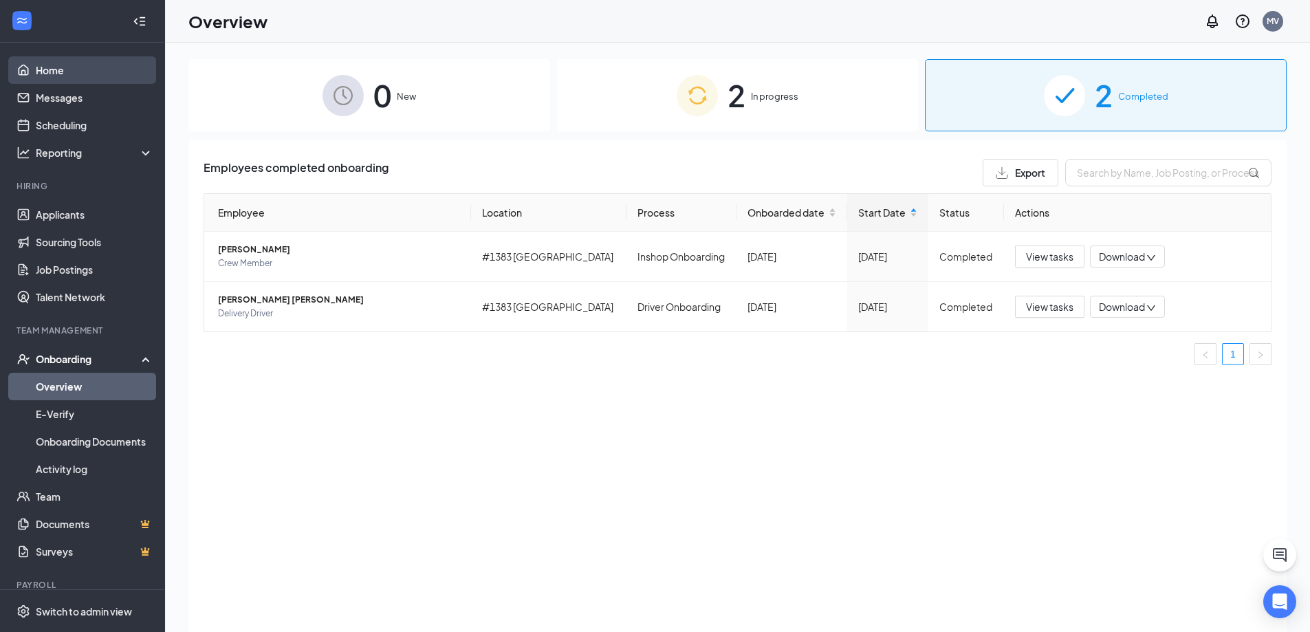
click at [65, 69] on link "Home" at bounding box center [95, 70] width 118 height 28
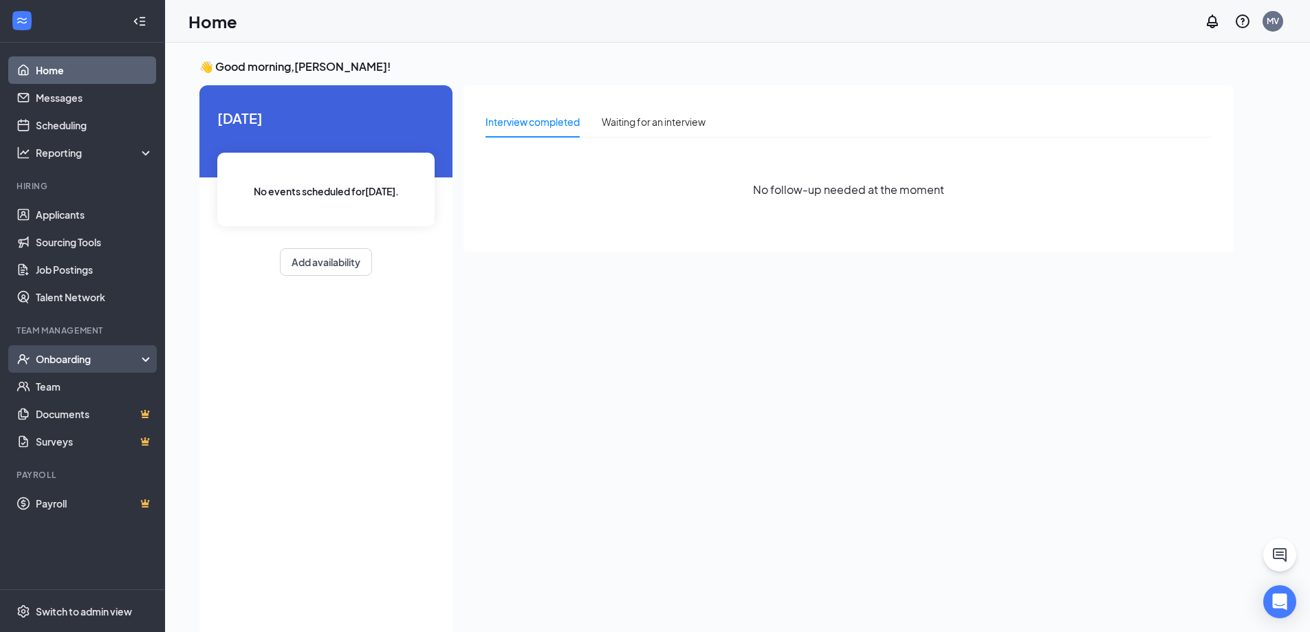
click at [47, 361] on div "Onboarding" at bounding box center [89, 359] width 106 height 14
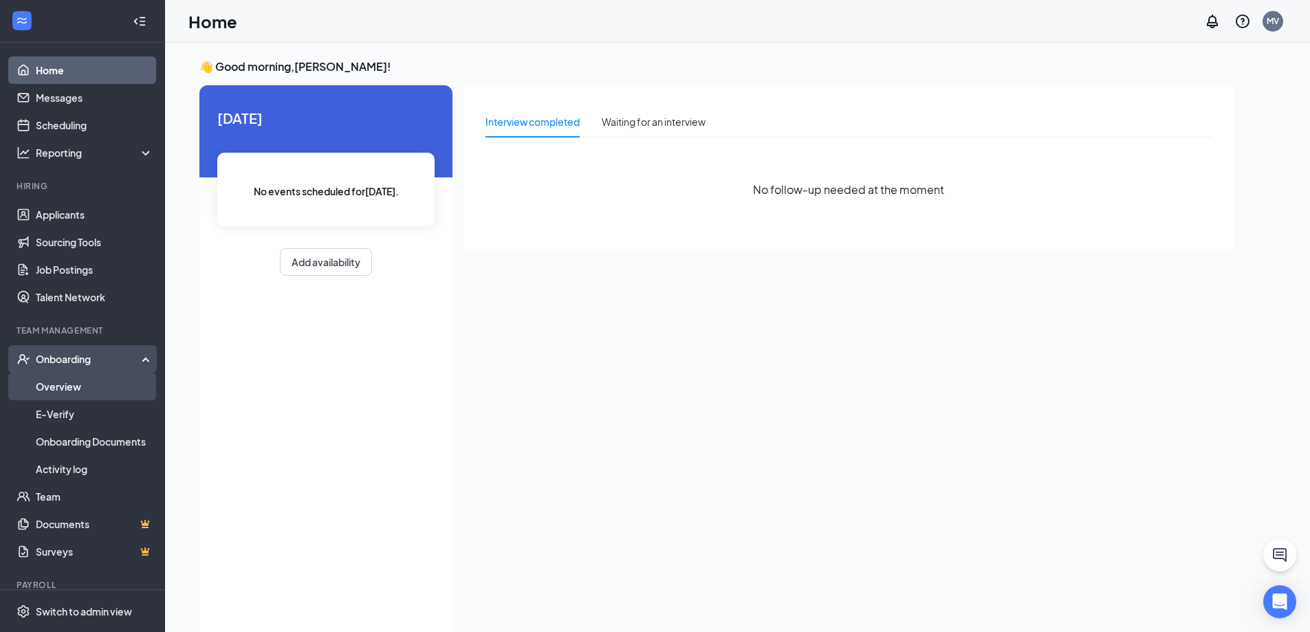
click at [86, 391] on link "Overview" at bounding box center [95, 387] width 118 height 28
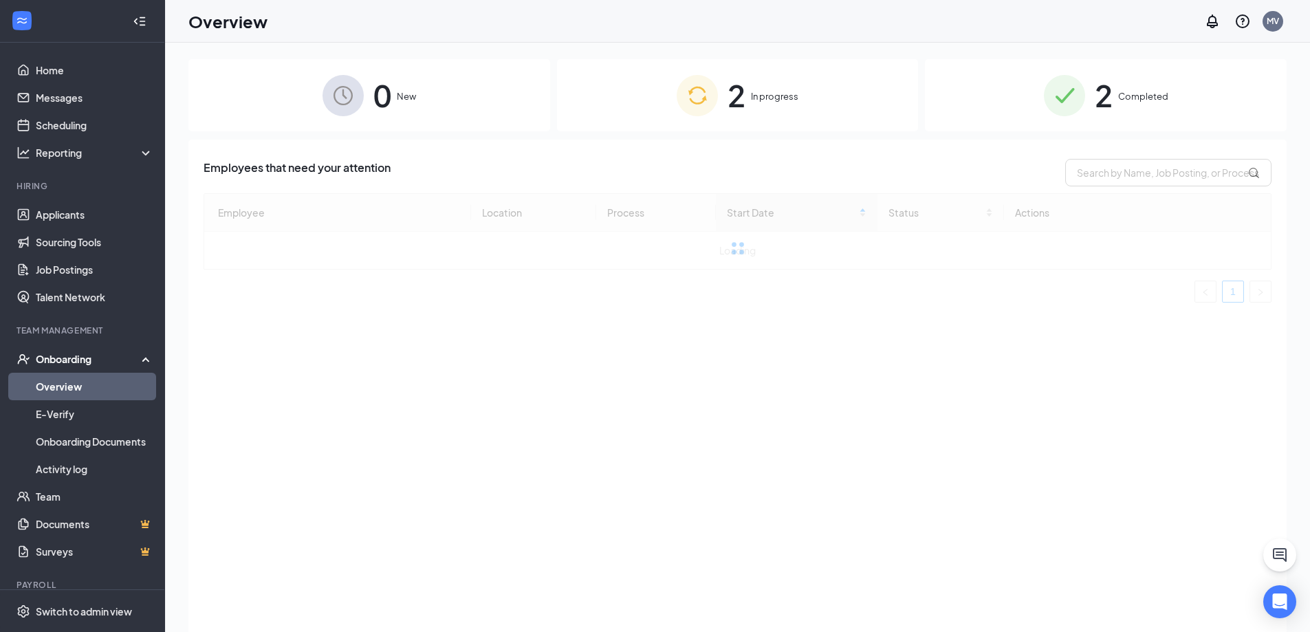
click at [1091, 104] on div "2 Completed" at bounding box center [1106, 95] width 362 height 72
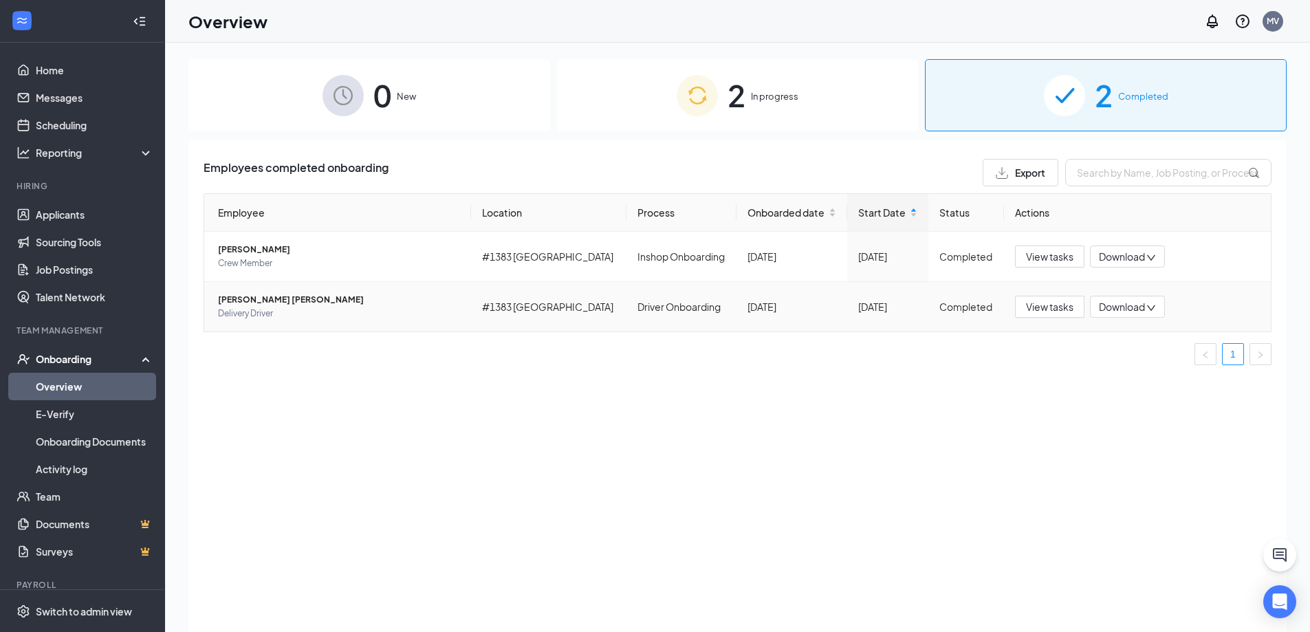
click at [252, 301] on span "[PERSON_NAME] [PERSON_NAME]" at bounding box center [339, 300] width 242 height 14
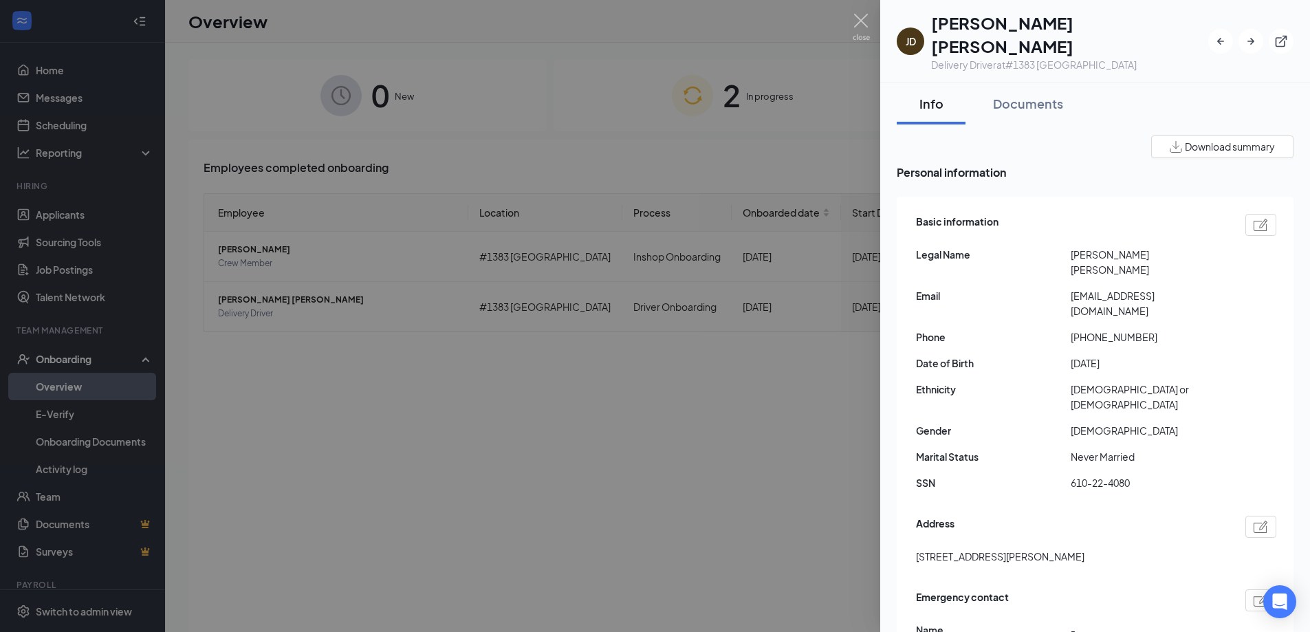
click at [535, 455] on div at bounding box center [655, 316] width 1310 height 632
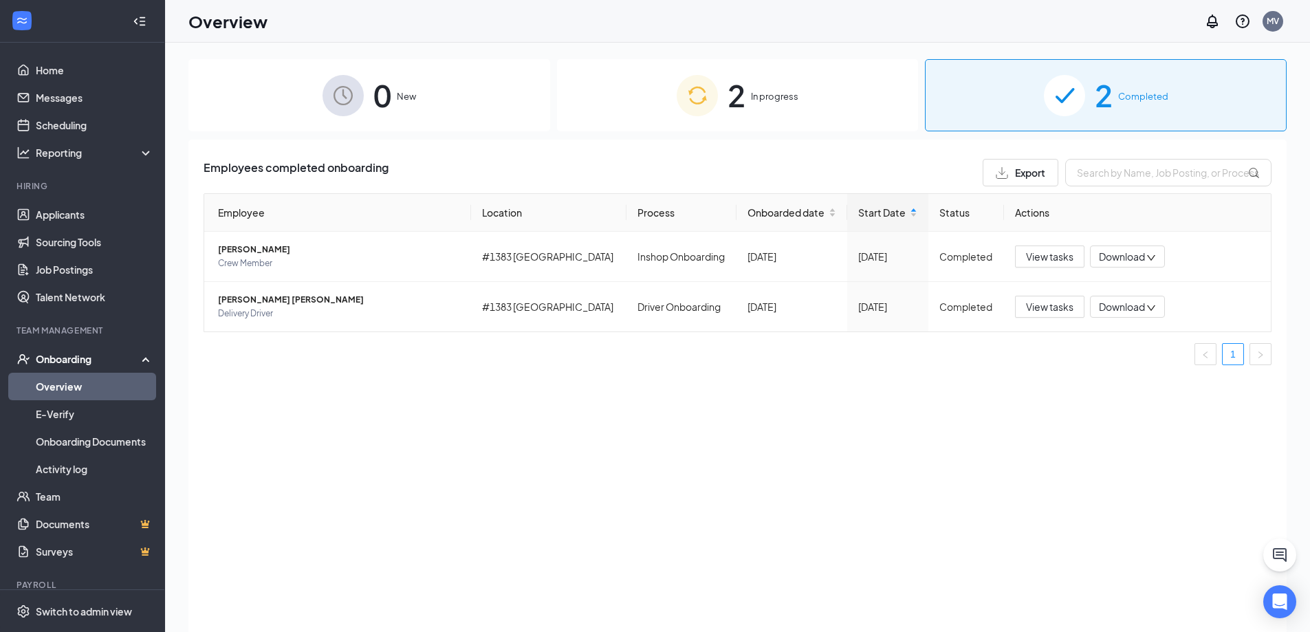
click at [773, 118] on div "2 In progress" at bounding box center [738, 95] width 362 height 72
